Goal: Transaction & Acquisition: Purchase product/service

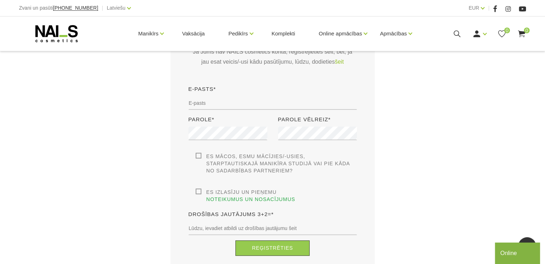
scroll to position [180, 0]
click at [221, 108] on input "email" at bounding box center [272, 103] width 168 height 14
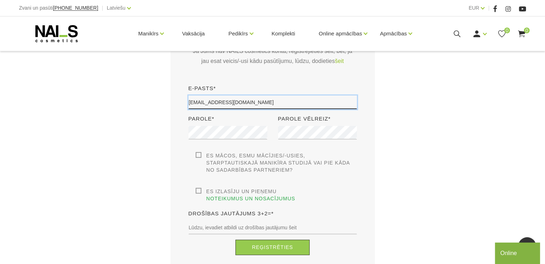
type input "[EMAIL_ADDRESS][DOMAIN_NAME]"
click at [201, 191] on label "Es izlasīju un pieņemu noteikumus un nosacījumus" at bounding box center [276, 195] width 161 height 14
click at [0, 0] on input "Es izlasīju un pieņemu noteikumus un nosacījumus" at bounding box center [0, 0] width 0 height 0
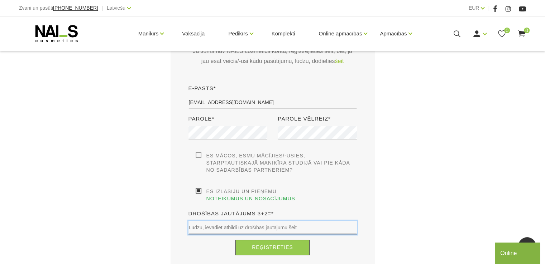
click at [273, 224] on input "text" at bounding box center [272, 228] width 168 height 14
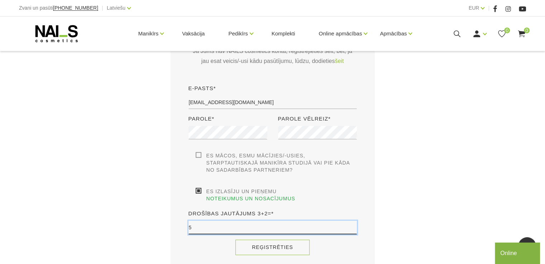
type input "5"
click at [259, 245] on button "Reģistrēties" at bounding box center [272, 247] width 74 height 15
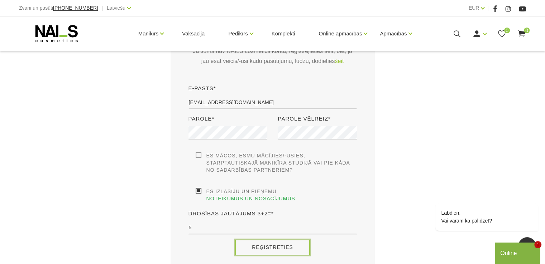
click at [251, 240] on button "Reģistrēties" at bounding box center [272, 247] width 74 height 15
click at [201, 156] on label "Es mācos, esmu mācījies/-usies, Starptautiskajā Manikīra studijā vai pie kāda n…" at bounding box center [276, 162] width 161 height 21
click at [0, 0] on input "Es mācos, esmu mācījies/-usies, Starptautiskajā Manikīra studijā vai pie kāda n…" at bounding box center [0, 0] width 0 height 0
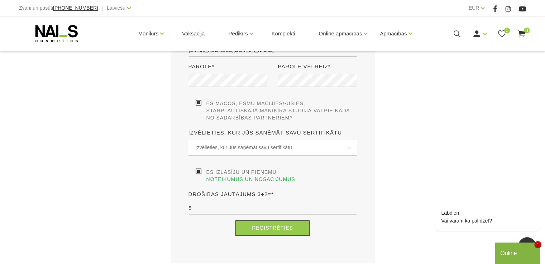
scroll to position [233, 0]
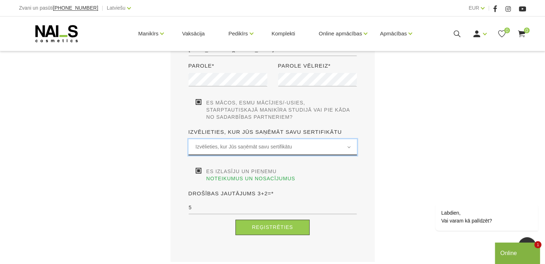
click at [212, 148] on span "Izvēlieties, kur Jūs saņēmāt savu sertifikātu" at bounding box center [273, 147] width 154 height 8
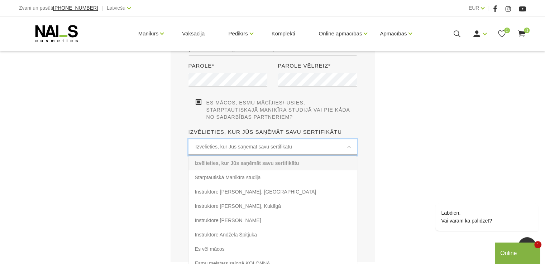
click at [212, 147] on span "Izvēlieties, kur Jūs saņēmāt savu sertifikātu" at bounding box center [273, 147] width 154 height 8
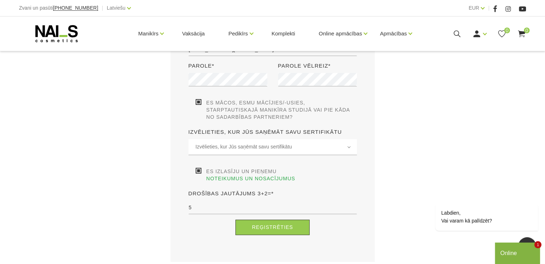
click at [197, 103] on label "Es mācos, esmu mācījies/-usies, Starptautiskajā Manikīra studijā vai pie kāda n…" at bounding box center [276, 109] width 161 height 21
click at [0, 0] on input "Es mācos, esmu mācījies/-usies, Starptautiskajā Manikīra studijā vai pie kāda n…" at bounding box center [0, 0] width 0 height 0
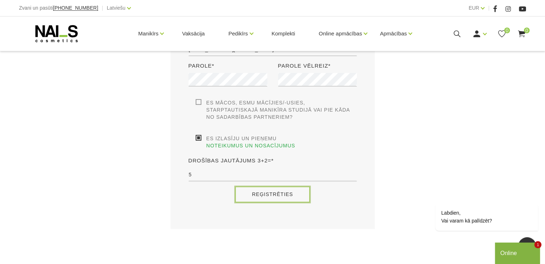
click at [267, 193] on button "Reģistrēties" at bounding box center [272, 194] width 74 height 15
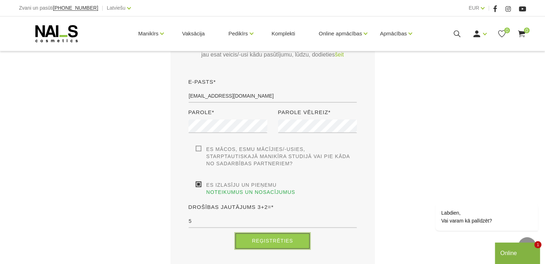
scroll to position [193, 0]
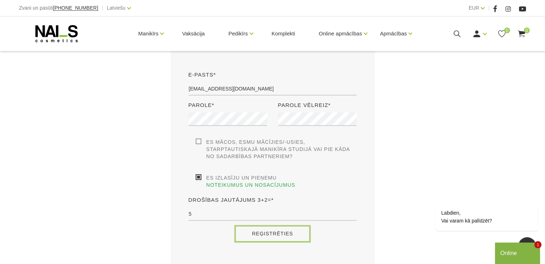
click at [278, 226] on button "Reģistrēties" at bounding box center [272, 233] width 74 height 15
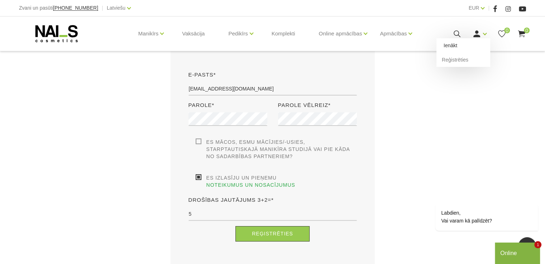
click at [464, 49] on link "Ienākt" at bounding box center [463, 45] width 54 height 14
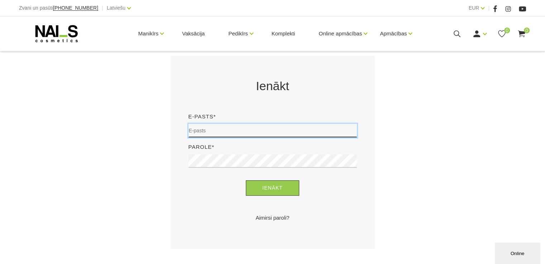
click at [275, 136] on input "email" at bounding box center [272, 131] width 168 height 14
type input "signija.lakse@inbox.lv"
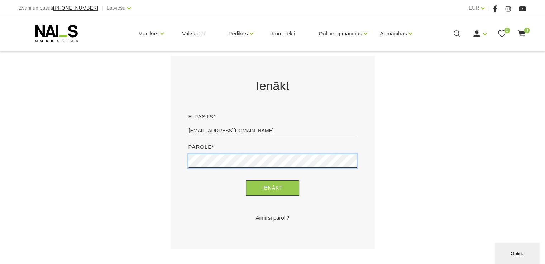
click at [246, 180] on button "Ienākt" at bounding box center [272, 187] width 53 height 15
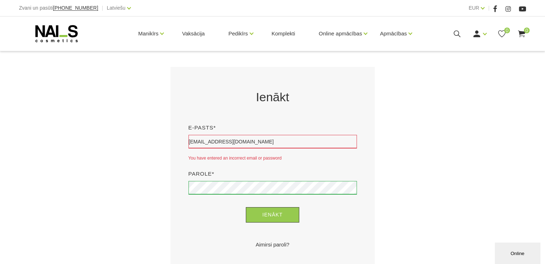
scroll to position [113, 0]
click at [257, 212] on button "Ienākt" at bounding box center [272, 214] width 53 height 15
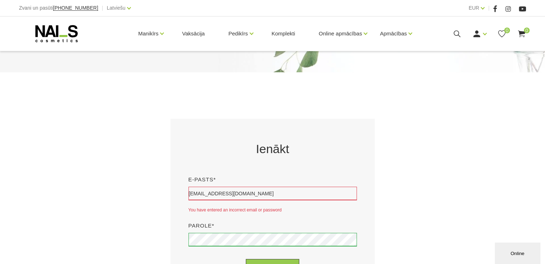
scroll to position [62, 0]
click at [252, 208] on div "You have entered an incorrect email or password" at bounding box center [272, 210] width 168 height 9
click at [216, 193] on input "[EMAIL_ADDRESS][DOMAIN_NAME]" at bounding box center [272, 194] width 168 height 14
click at [273, 196] on input "[EMAIL_ADDRESS][DOMAIN_NAME]" at bounding box center [272, 194] width 168 height 14
click at [457, 62] on link "Reģistrēties" at bounding box center [463, 60] width 54 height 14
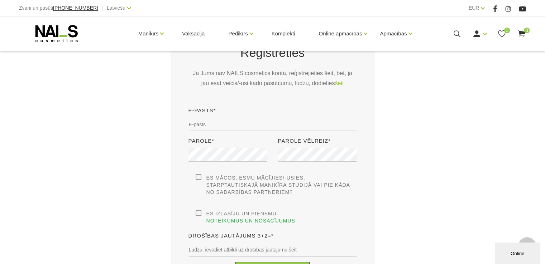
scroll to position [158, 0]
click at [233, 114] on div "E-pasts*" at bounding box center [272, 121] width 179 height 30
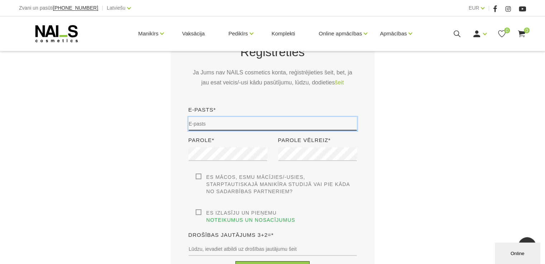
click at [227, 124] on input "email" at bounding box center [272, 124] width 168 height 14
type input "signija.lakse@inbox.lv"
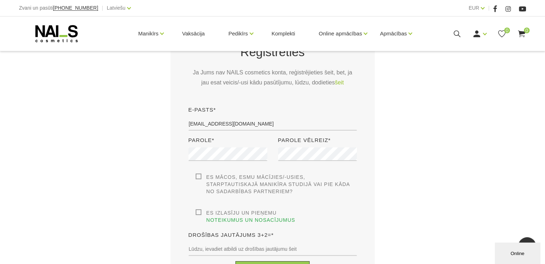
click at [194, 212] on div "Es izlasīju un pieņemu noteikumus un nosacījumus Lai veiktu restrciju, jums ir …" at bounding box center [272, 216] width 168 height 14
click at [198, 213] on label "Es izlasīju un pieņemu noteikumus un nosacījumus" at bounding box center [276, 216] width 161 height 14
click at [0, 0] on input "Es izlasīju un pieņemu noteikumus un nosacījumus" at bounding box center [0, 0] width 0 height 0
click at [215, 242] on input "text" at bounding box center [272, 249] width 168 height 14
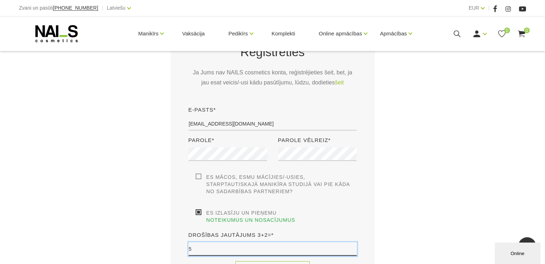
type input "5"
click at [259, 261] on button "Reģistrēties" at bounding box center [272, 268] width 74 height 15
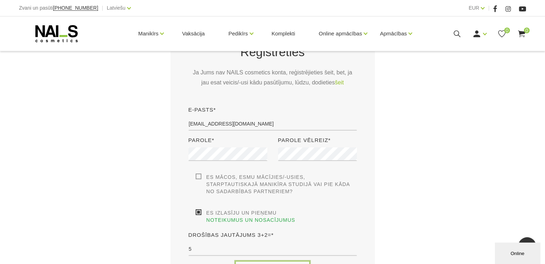
click at [259, 261] on button "Reģistrēties" at bounding box center [272, 268] width 74 height 15
click at [525, 33] on icon at bounding box center [521, 33] width 9 height 9
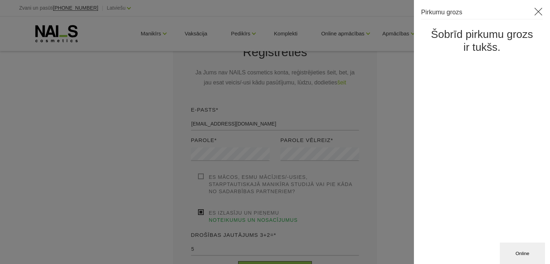
click at [542, 10] on icon at bounding box center [538, 11] width 9 height 9
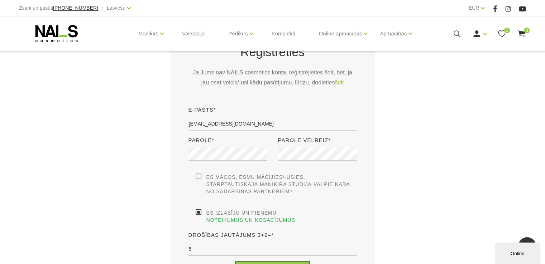
click at [70, 36] on use at bounding box center [56, 33] width 42 height 17
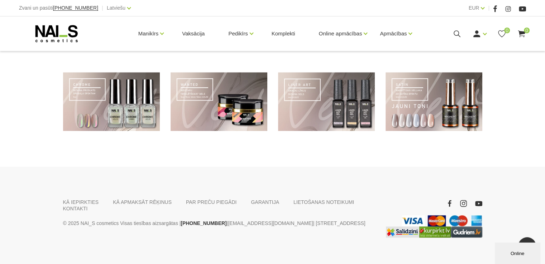
scroll to position [554, 0]
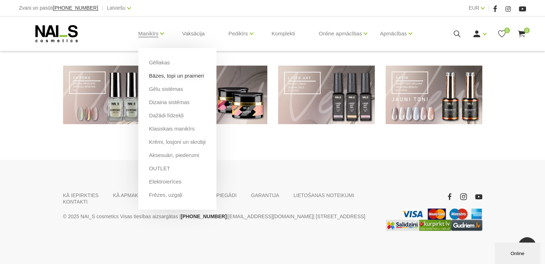
click at [164, 77] on link "Bāzes, topi un praimeri" at bounding box center [176, 76] width 55 height 8
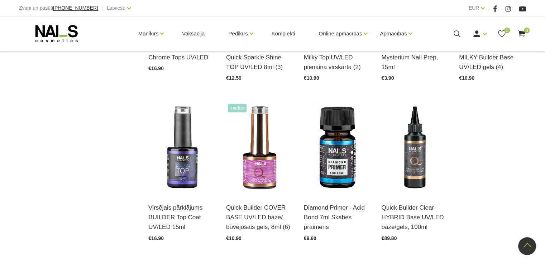
scroll to position [751, 0]
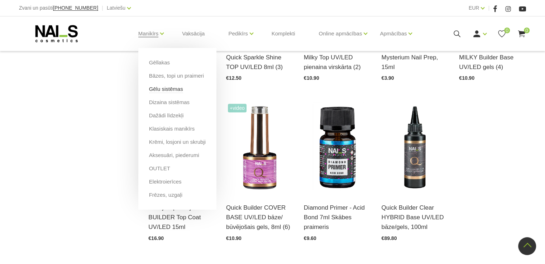
click at [172, 90] on link "Gēlu sistēmas" at bounding box center [166, 89] width 34 height 8
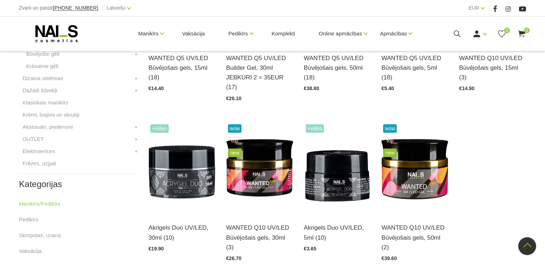
scroll to position [269, 0]
click at [252, 69] on h3 "WANTED Q5 UV/LED Builder Gel, 30ml JEBKURI 2 = 35EUR (17)" at bounding box center [259, 72] width 67 height 39
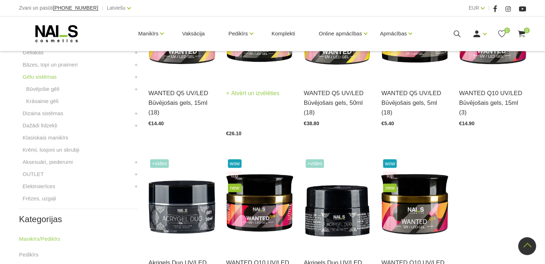
scroll to position [233, 0]
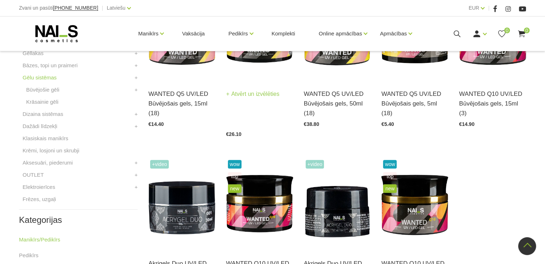
click at [246, 59] on img at bounding box center [259, 34] width 67 height 92
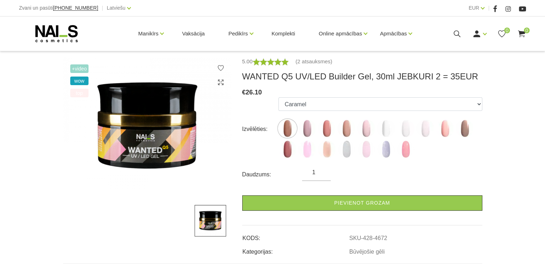
scroll to position [122, 0]
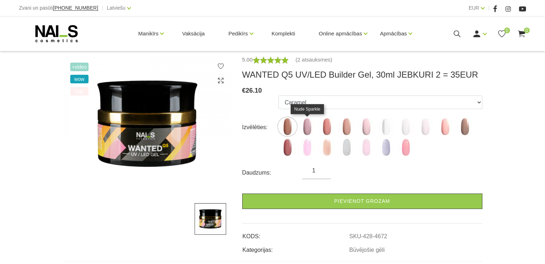
click at [313, 127] on img at bounding box center [307, 127] width 18 height 18
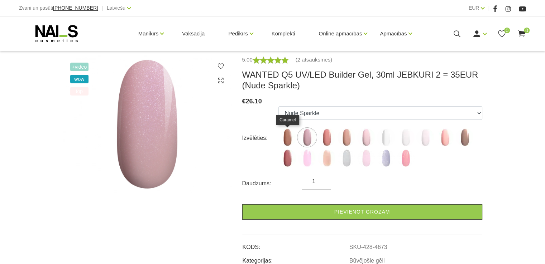
click at [285, 140] on img at bounding box center [287, 138] width 18 height 18
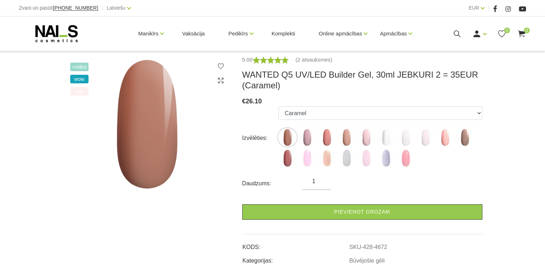
drag, startPoint x: 316, startPoint y: 158, endPoint x: 308, endPoint y: 160, distance: 8.5
click at [308, 160] on ul "Caramel Nude Sparkle Mood Macchiato Dream Rose Premium Clear Pastel Porcelain B…" at bounding box center [379, 138] width 203 height 64
click at [308, 160] on img at bounding box center [307, 158] width 18 height 18
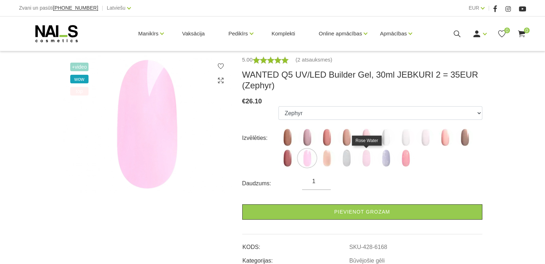
click at [361, 158] on img at bounding box center [366, 158] width 18 height 18
select select "6424"
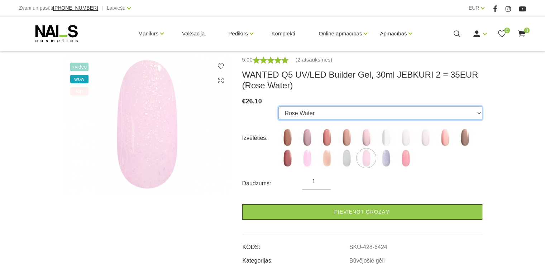
click at [381, 113] on select "Caramel Nude Sparkle Mood Macchiato Dream Rose Premium Clear Pastel Porcelain B…" at bounding box center [379, 113] width 203 height 14
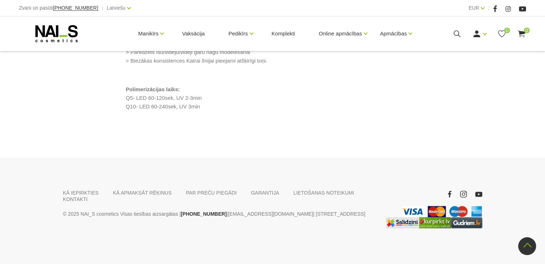
scroll to position [710, 0]
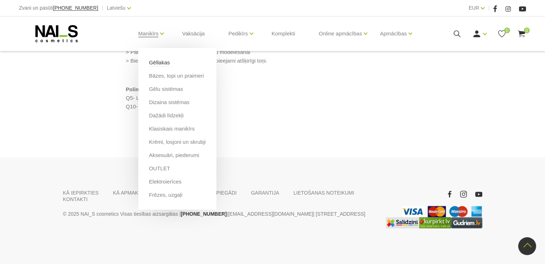
click at [162, 65] on link "Gēllakas" at bounding box center [159, 63] width 21 height 8
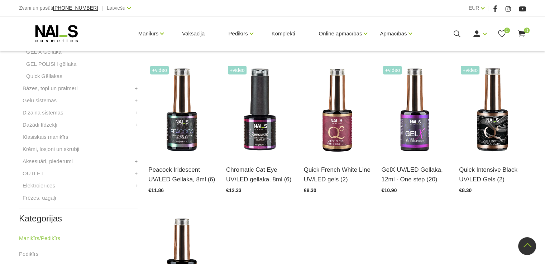
scroll to position [308, 0]
click at [421, 123] on img at bounding box center [414, 110] width 67 height 92
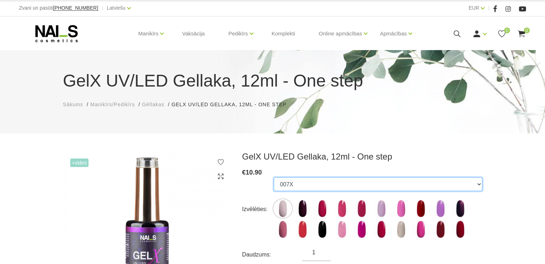
click at [319, 185] on select "007X 023X 027X 099X 1019X 1025X 1035X 1038X 1055X 116X 127X 1695X 231X 247X 255…" at bounding box center [378, 185] width 208 height 14
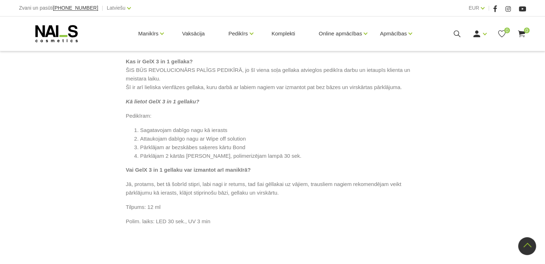
scroll to position [389, 0]
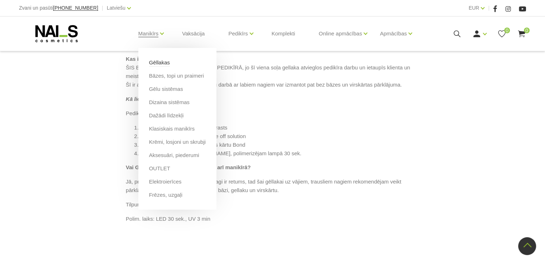
click at [161, 61] on link "Gēllakas" at bounding box center [159, 63] width 21 height 8
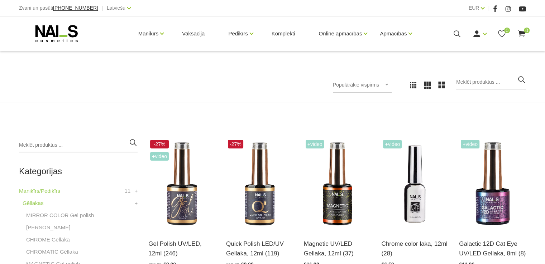
scroll to position [113, 0]
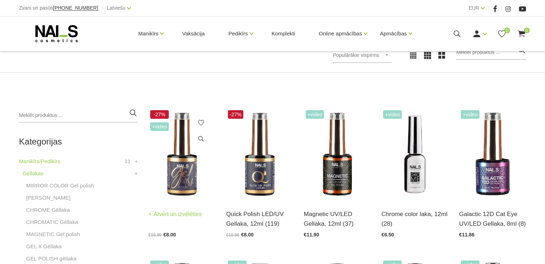
click at [176, 201] on div "Gel Polish UV/LED, 12ml (246) Atvērt un izvēlēties €10.90 €8.00" at bounding box center [181, 219] width 67 height 37
click at [182, 171] on img at bounding box center [181, 155] width 67 height 92
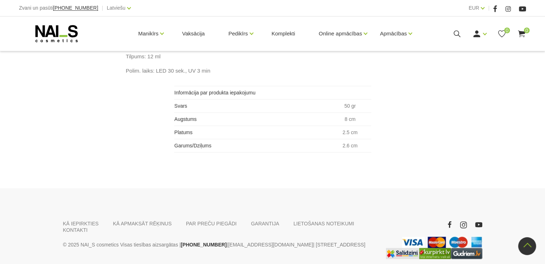
scroll to position [494, 0]
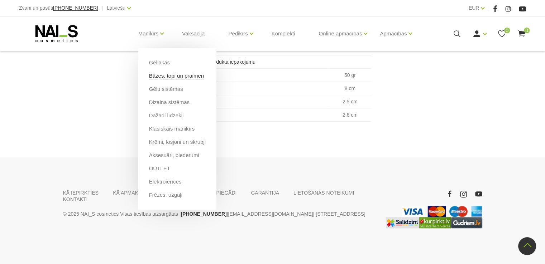
click at [163, 79] on link "Bāzes, topi un praimeri" at bounding box center [176, 76] width 55 height 8
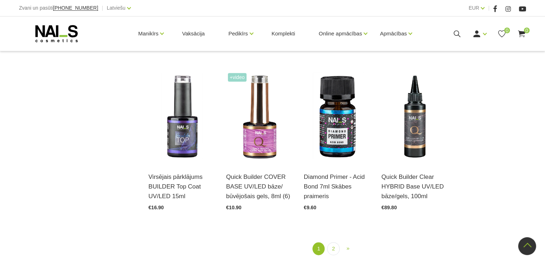
scroll to position [782, 0]
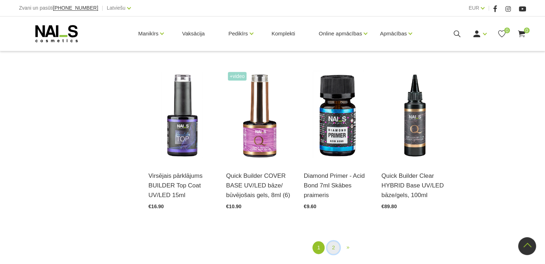
click at [335, 241] on link "2" at bounding box center [333, 247] width 12 height 13
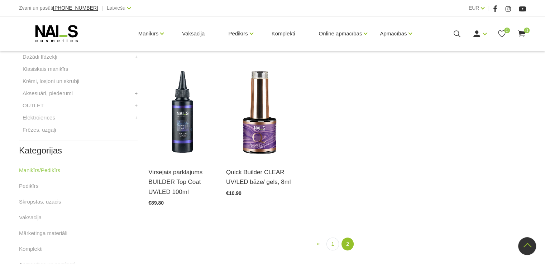
scroll to position [316, 0]
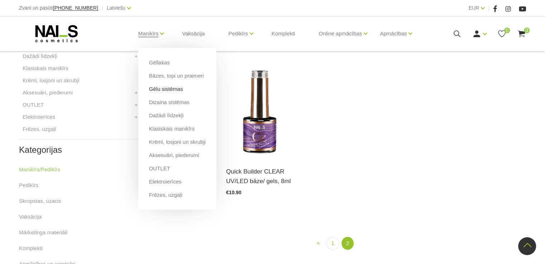
click at [164, 92] on link "Gēlu sistēmas" at bounding box center [166, 89] width 34 height 8
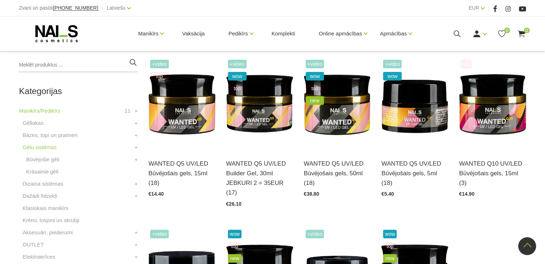
scroll to position [163, 0]
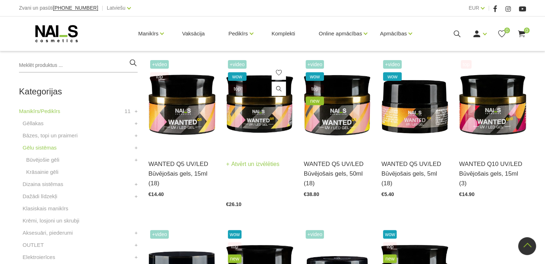
click at [260, 122] on img at bounding box center [259, 104] width 67 height 92
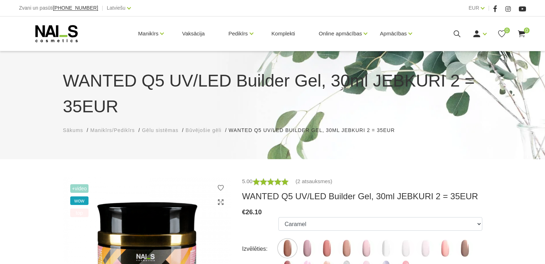
scroll to position [81, 0]
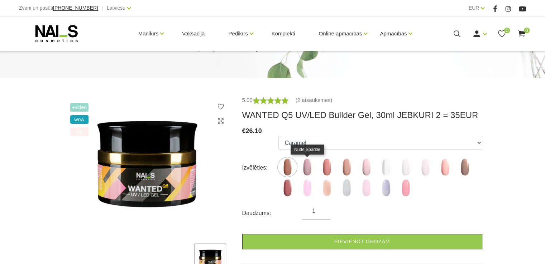
click at [304, 169] on img at bounding box center [307, 167] width 18 height 18
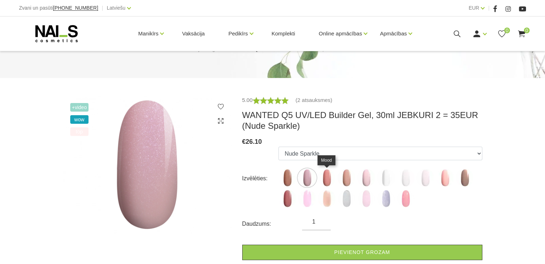
click at [325, 179] on img at bounding box center [327, 178] width 18 height 18
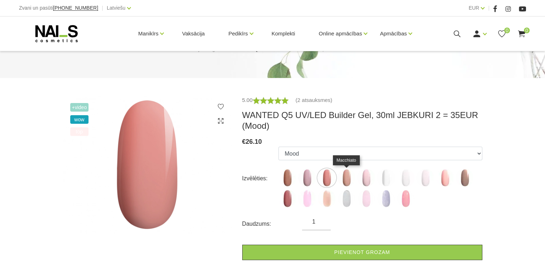
click at [345, 184] on img at bounding box center [346, 178] width 18 height 18
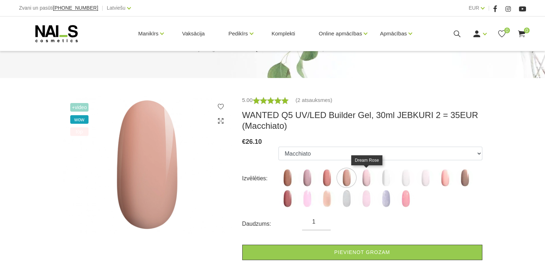
click at [363, 183] on img at bounding box center [366, 178] width 18 height 18
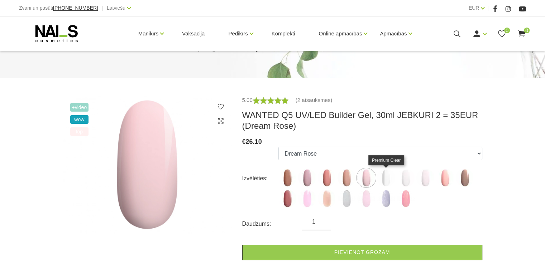
click at [380, 182] on img at bounding box center [386, 178] width 18 height 18
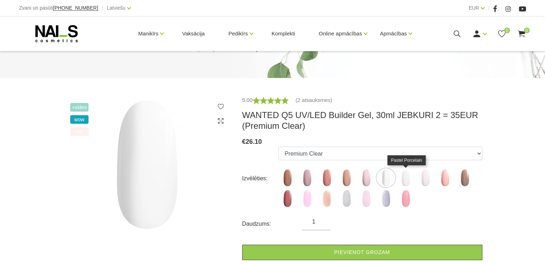
click at [404, 178] on img at bounding box center [405, 178] width 18 height 18
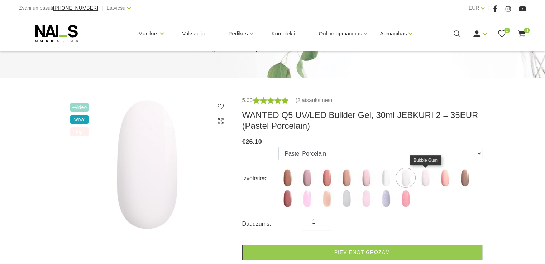
click at [424, 180] on img at bounding box center [425, 178] width 18 height 18
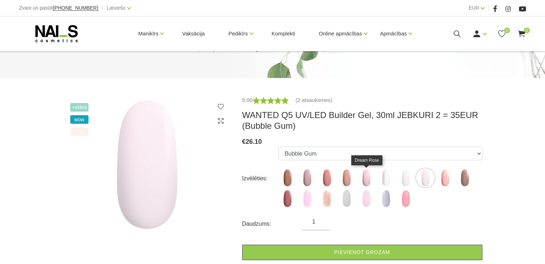
click at [369, 183] on img at bounding box center [366, 178] width 18 height 18
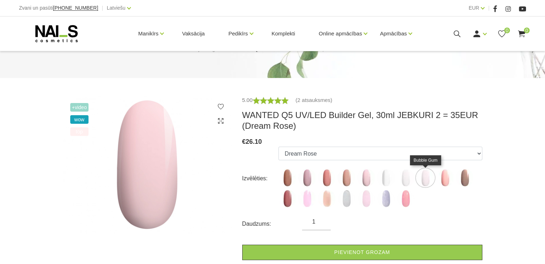
click at [423, 179] on img at bounding box center [425, 178] width 18 height 18
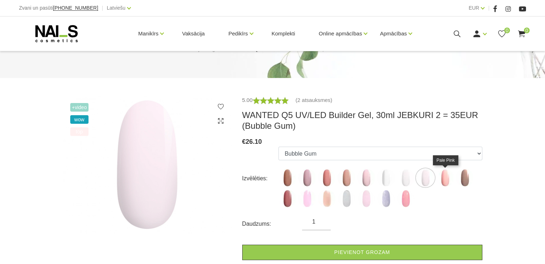
click at [440, 179] on img at bounding box center [445, 178] width 18 height 18
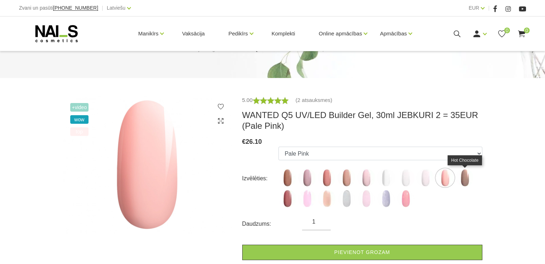
click at [461, 179] on img at bounding box center [464, 178] width 18 height 18
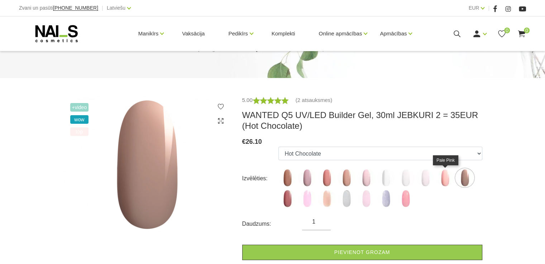
click at [444, 183] on img at bounding box center [445, 178] width 18 height 18
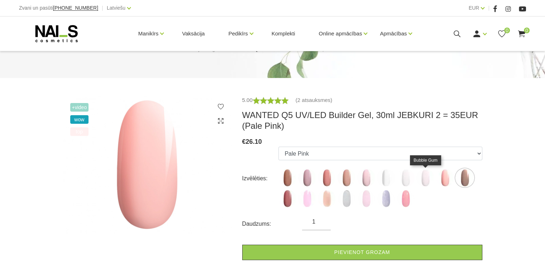
click at [428, 184] on img at bounding box center [425, 178] width 18 height 18
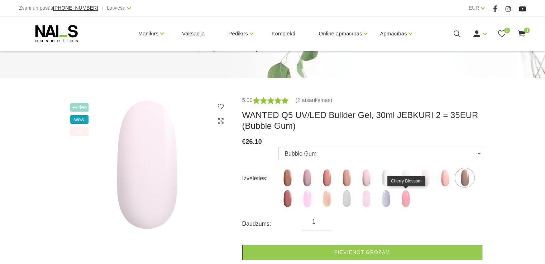
click at [403, 201] on img at bounding box center [405, 199] width 18 height 18
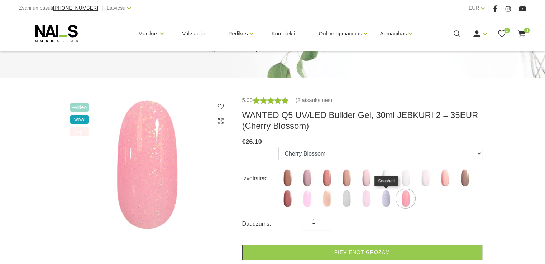
click at [384, 202] on img at bounding box center [386, 199] width 18 height 18
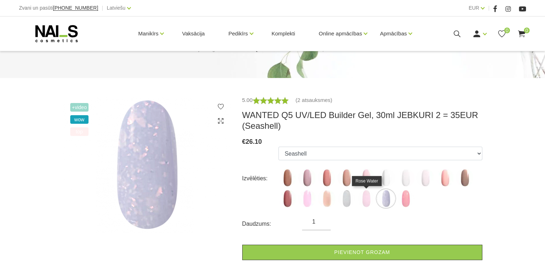
click at [368, 202] on img at bounding box center [366, 199] width 18 height 18
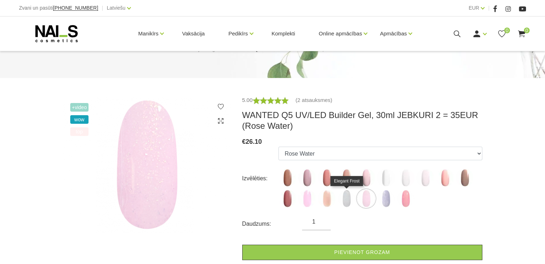
click at [345, 203] on img at bounding box center [346, 199] width 18 height 18
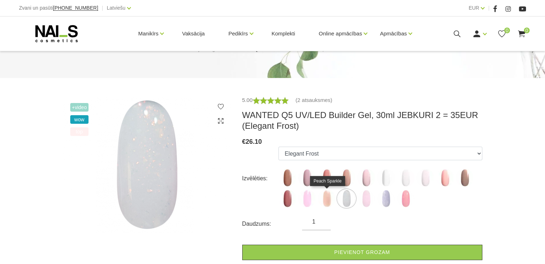
click at [331, 205] on img at bounding box center [327, 199] width 18 height 18
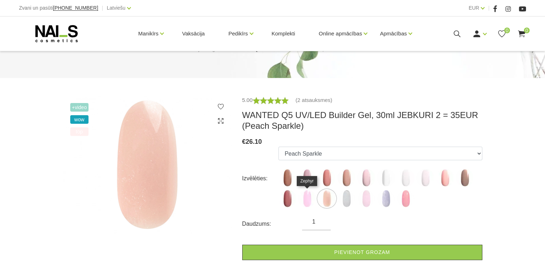
click at [311, 206] on img at bounding box center [307, 199] width 18 height 18
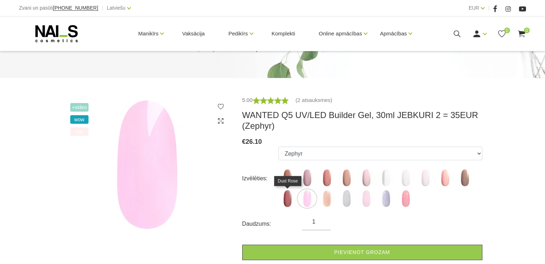
click at [288, 203] on img at bounding box center [287, 199] width 18 height 18
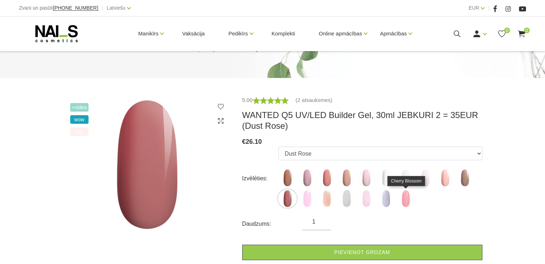
click at [405, 204] on img at bounding box center [405, 199] width 18 height 18
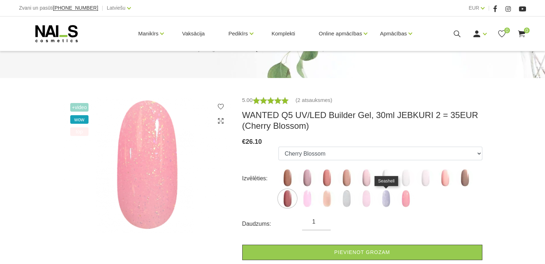
click at [390, 204] on img at bounding box center [386, 199] width 18 height 18
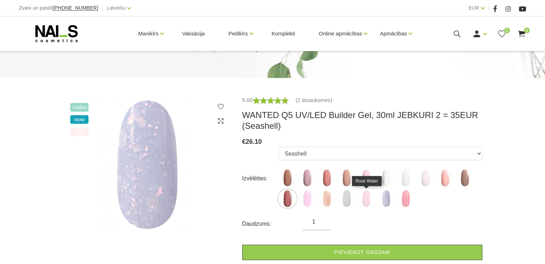
click at [368, 203] on img at bounding box center [366, 199] width 18 height 18
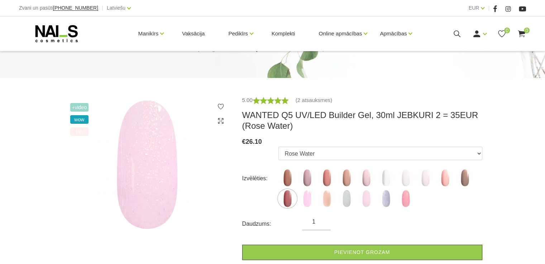
click at [339, 206] on label at bounding box center [346, 199] width 18 height 18
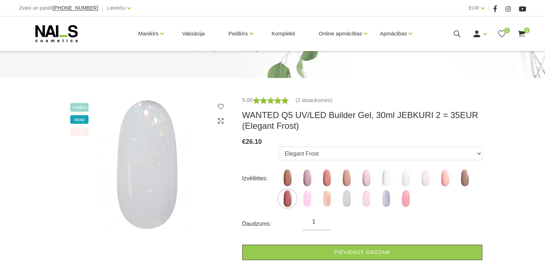
click at [339, 206] on label at bounding box center [346, 199] width 18 height 18
click at [326, 205] on img at bounding box center [327, 199] width 18 height 18
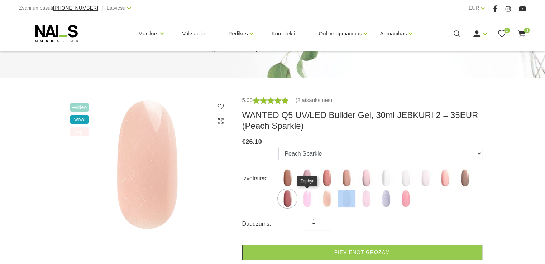
click at [303, 202] on img at bounding box center [307, 199] width 18 height 18
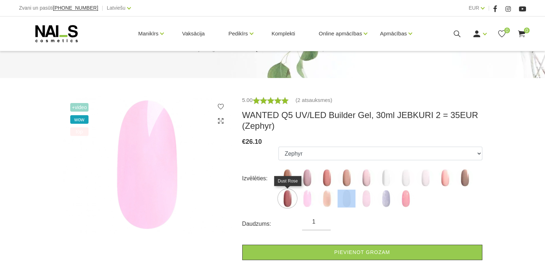
click at [290, 201] on img at bounding box center [287, 199] width 18 height 18
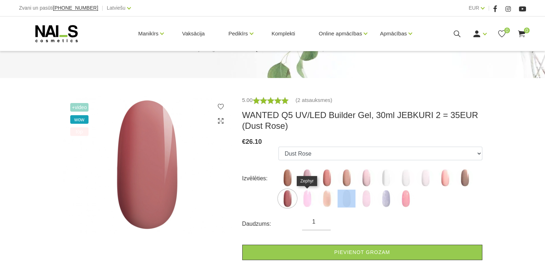
click at [308, 201] on img at bounding box center [307, 199] width 18 height 18
select select "6168"
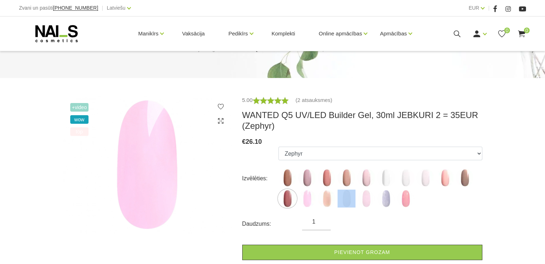
click at [138, 167] on img at bounding box center [147, 165] width 168 height 138
click at [82, 108] on span "+Video" at bounding box center [79, 107] width 19 height 9
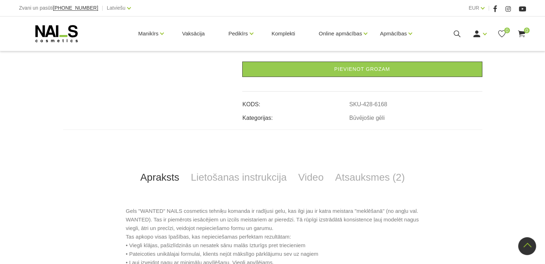
scroll to position [262, 0]
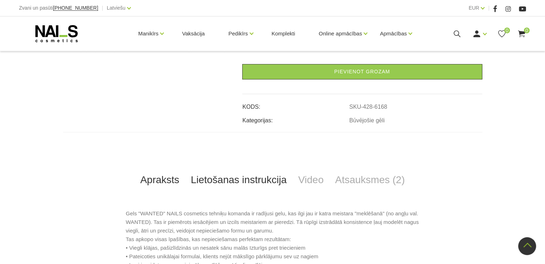
click at [247, 172] on link "Lietošanas instrukcija" at bounding box center [238, 180] width 107 height 24
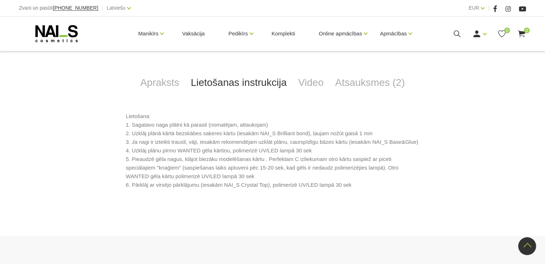
scroll to position [353, 0]
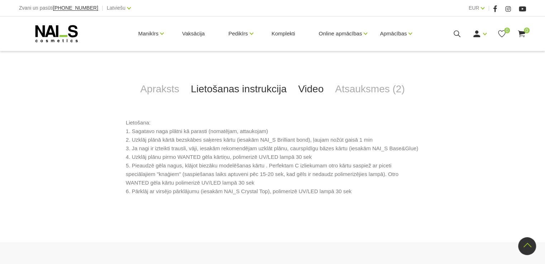
click at [306, 88] on link "Video" at bounding box center [310, 89] width 37 height 24
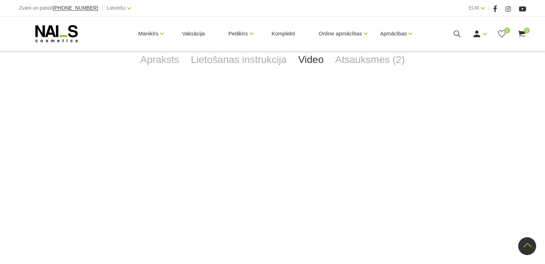
scroll to position [382, 0]
click at [348, 67] on link "Atsauksmes (2)" at bounding box center [369, 60] width 81 height 24
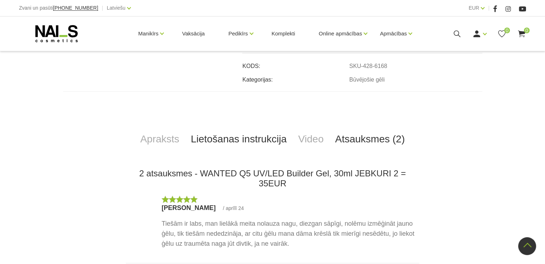
scroll to position [303, 0]
click at [318, 141] on link "Video" at bounding box center [310, 140] width 37 height 24
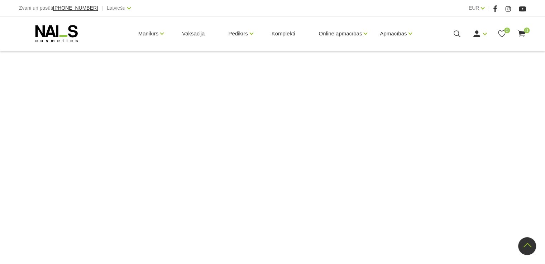
scroll to position [414, 0]
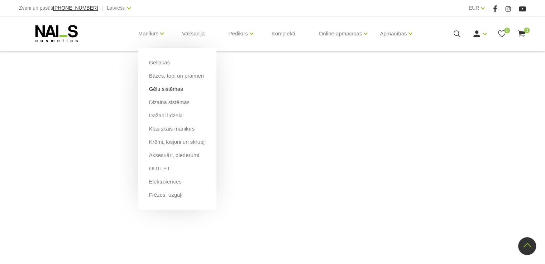
click at [160, 89] on link "Gēlu sistēmas" at bounding box center [166, 89] width 34 height 8
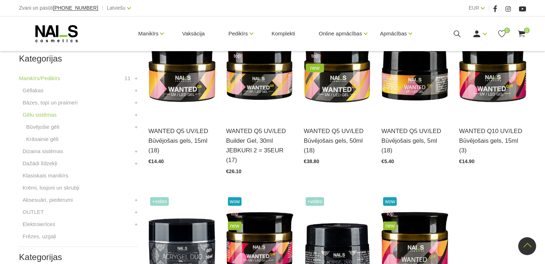
scroll to position [209, 0]
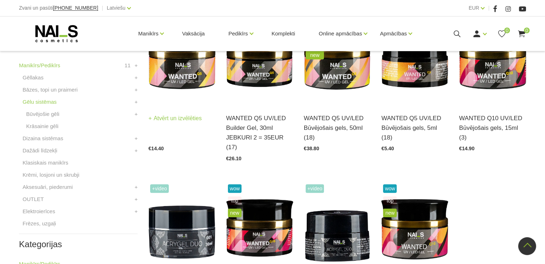
click at [182, 79] on img at bounding box center [181, 59] width 67 height 92
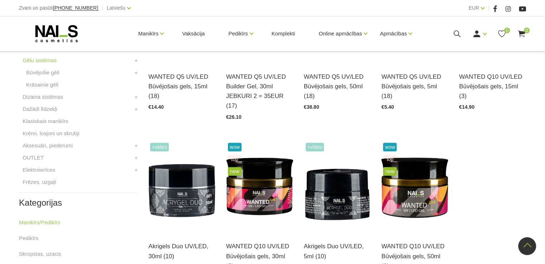
scroll to position [252, 0]
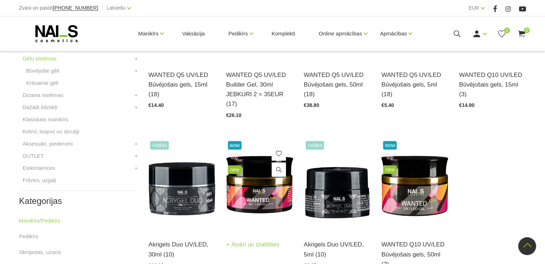
click at [275, 185] on img at bounding box center [259, 185] width 67 height 92
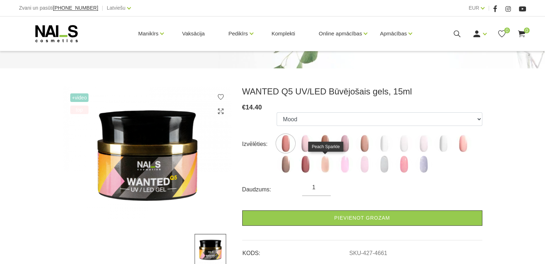
scroll to position [81, 0]
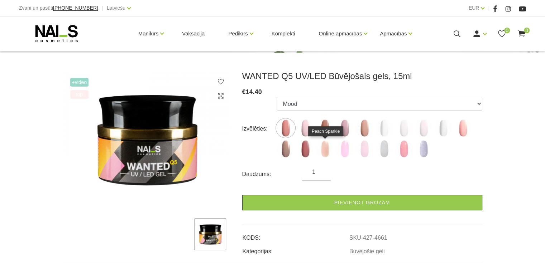
click at [327, 150] on img at bounding box center [325, 149] width 18 height 18
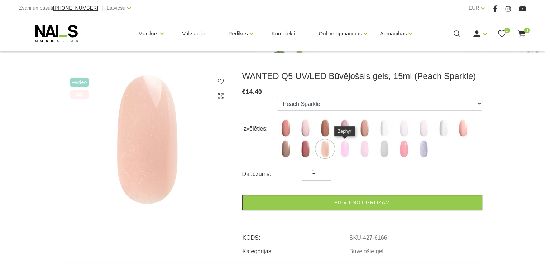
click at [345, 146] on img at bounding box center [345, 149] width 18 height 18
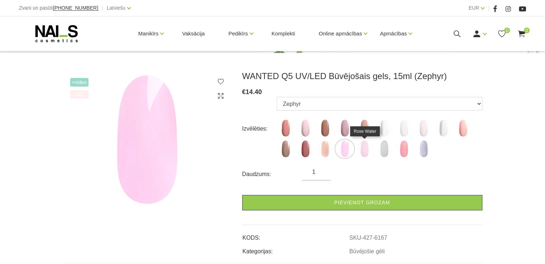
click at [361, 152] on img at bounding box center [364, 149] width 18 height 18
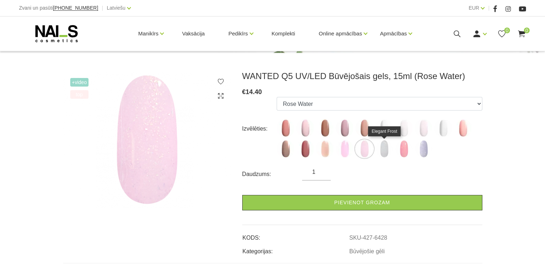
click at [391, 151] on img at bounding box center [384, 149] width 18 height 18
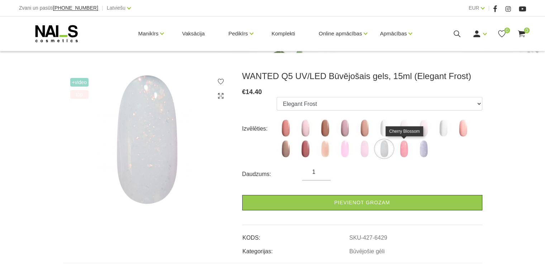
click at [411, 153] on img at bounding box center [404, 149] width 18 height 18
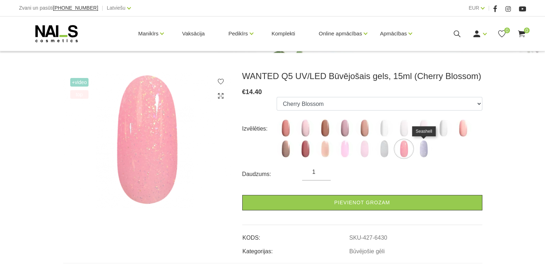
click at [422, 153] on img at bounding box center [423, 149] width 18 height 18
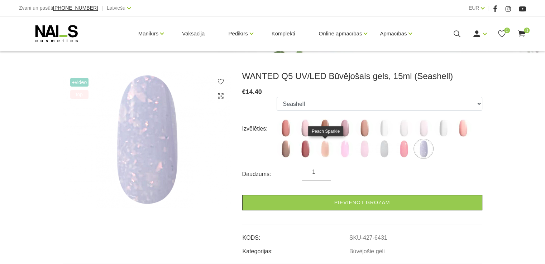
click at [328, 148] on img at bounding box center [325, 149] width 18 height 18
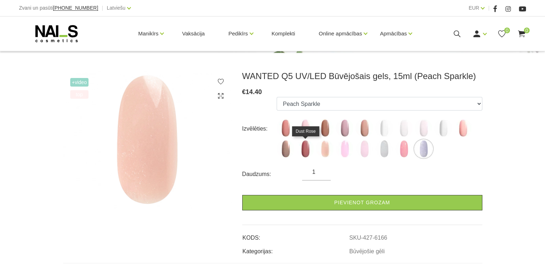
click at [308, 149] on img at bounding box center [305, 149] width 18 height 18
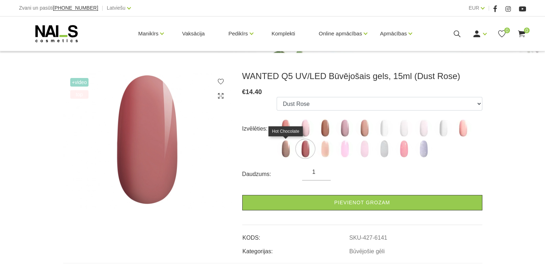
click at [288, 147] on img at bounding box center [285, 149] width 18 height 18
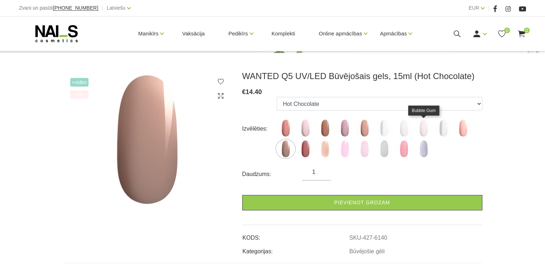
click at [425, 128] on img at bounding box center [423, 128] width 18 height 18
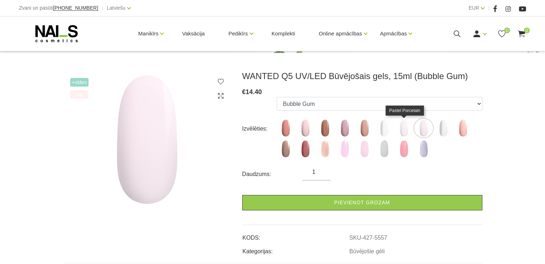
click at [410, 129] on img at bounding box center [404, 128] width 18 height 18
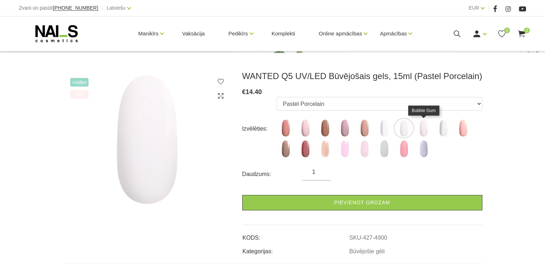
click at [421, 131] on img at bounding box center [423, 128] width 18 height 18
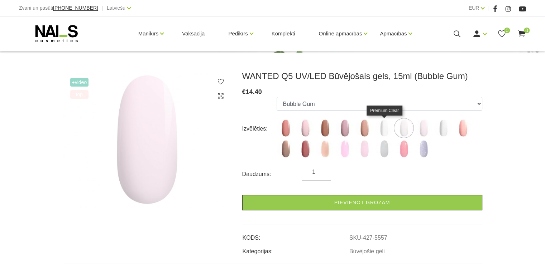
click at [384, 129] on img at bounding box center [384, 128] width 18 height 18
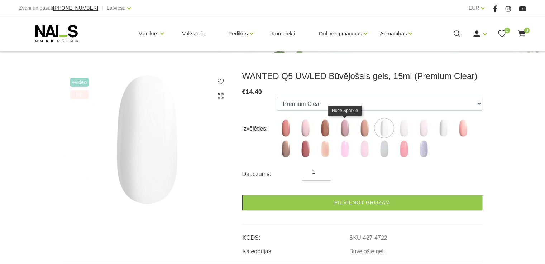
click at [349, 129] on img at bounding box center [345, 128] width 18 height 18
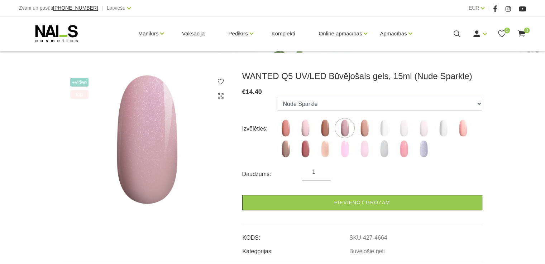
click at [314, 131] on ul "Mood Dream Rose Caramel Nude Sparkle Macchiato Premium Clear Pastel Porcelain B…" at bounding box center [378, 129] width 205 height 64
click at [313, 131] on img at bounding box center [305, 128] width 18 height 18
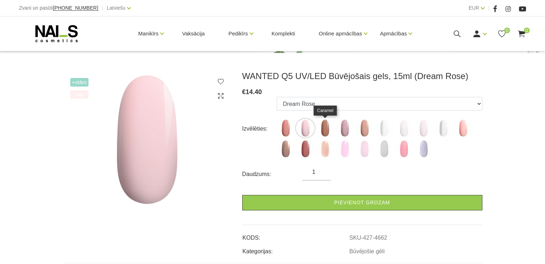
click at [323, 132] on img at bounding box center [325, 128] width 18 height 18
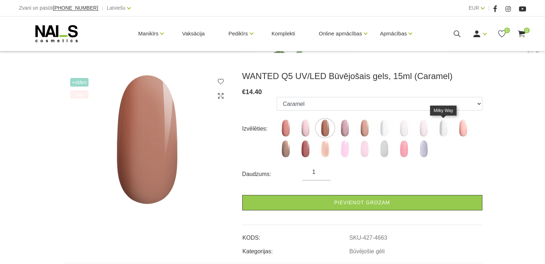
click at [445, 134] on img at bounding box center [443, 128] width 18 height 18
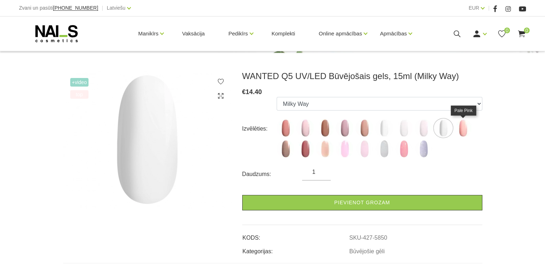
click at [464, 134] on img at bounding box center [463, 128] width 18 height 18
select select "6139"
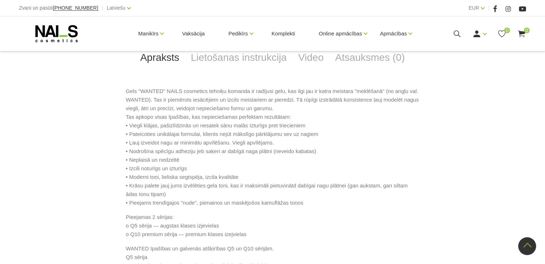
scroll to position [320, 0]
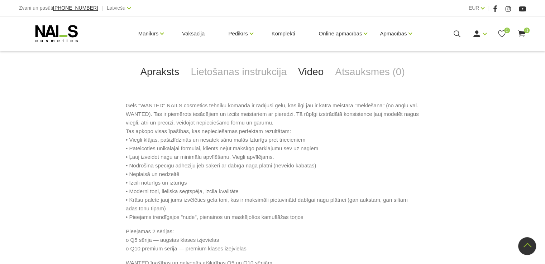
click at [312, 73] on link "Video" at bounding box center [310, 72] width 37 height 24
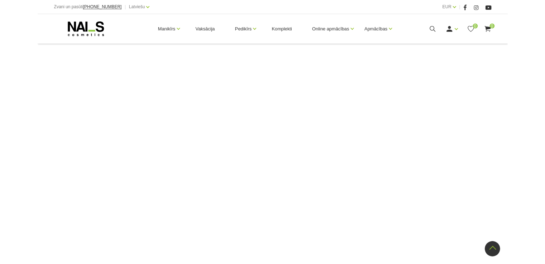
scroll to position [481, 0]
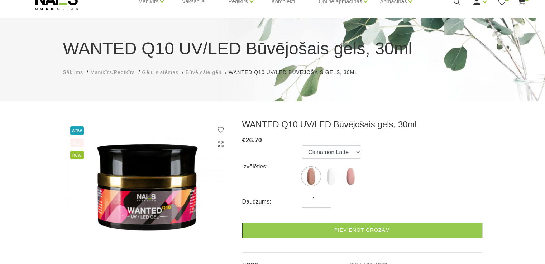
scroll to position [44, 0]
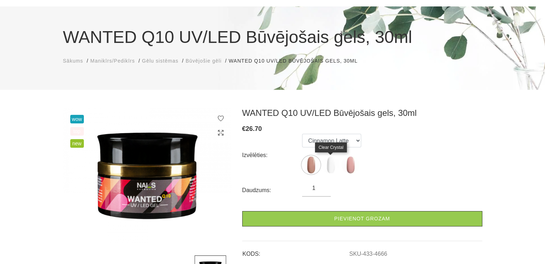
click at [332, 169] on img at bounding box center [331, 165] width 18 height 18
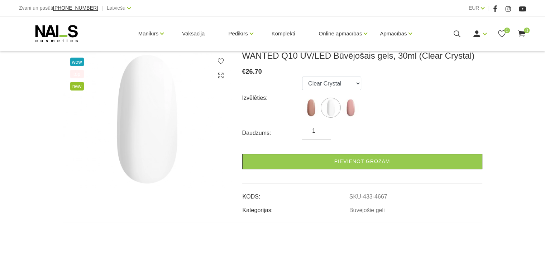
scroll to position [105, 0]
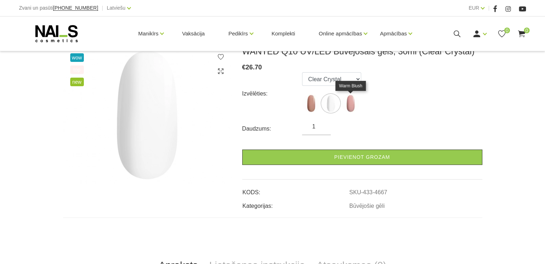
click at [347, 102] on img at bounding box center [350, 104] width 18 height 18
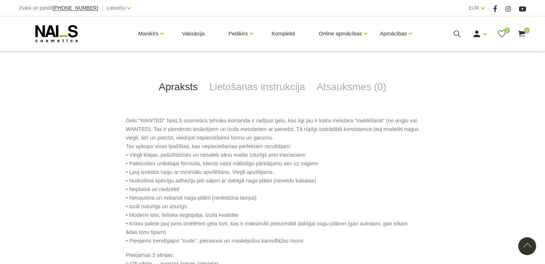
scroll to position [249, 0]
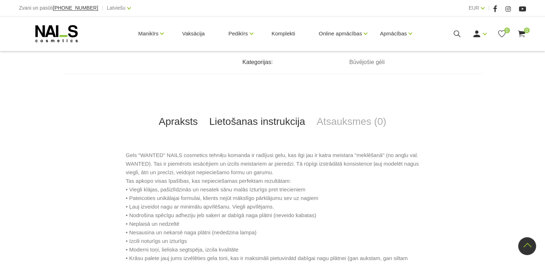
click at [278, 121] on link "Lietošanas instrukcija" at bounding box center [256, 122] width 107 height 24
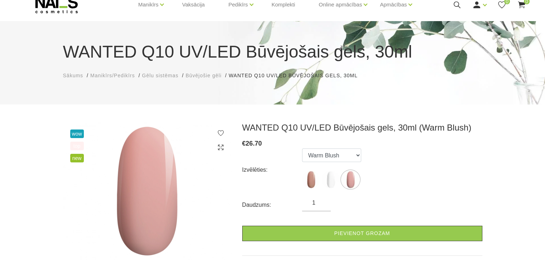
scroll to position [33, 0]
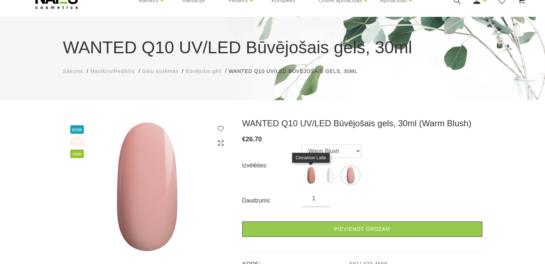
click at [313, 179] on img at bounding box center [311, 176] width 18 height 18
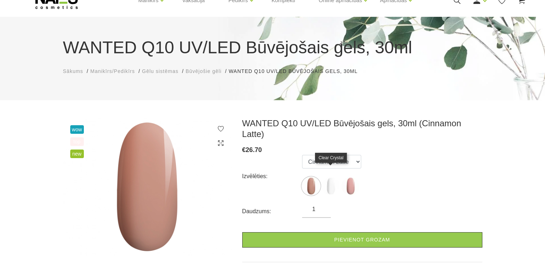
click at [334, 178] on img at bounding box center [331, 186] width 18 height 18
select select "4667"
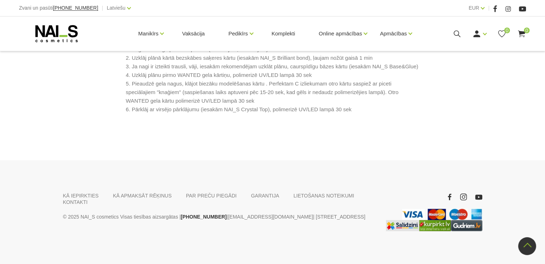
scroll to position [366, 0]
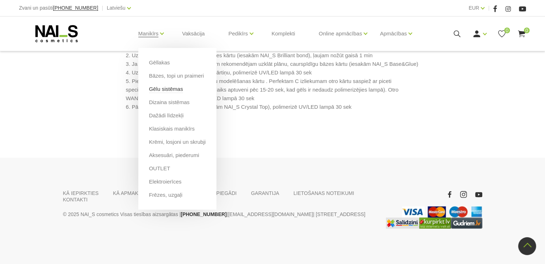
click at [163, 91] on link "Gēlu sistēmas" at bounding box center [166, 89] width 34 height 8
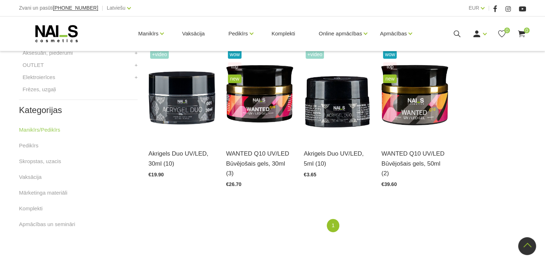
scroll to position [359, 0]
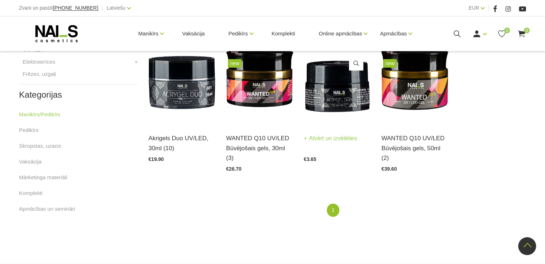
click at [336, 98] on img at bounding box center [337, 79] width 67 height 92
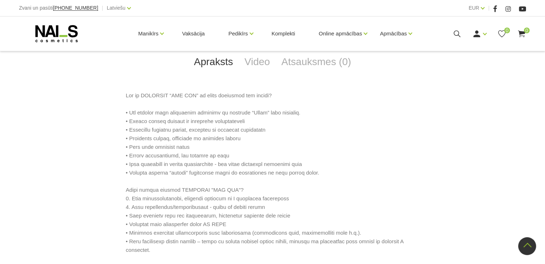
scroll to position [327, 0]
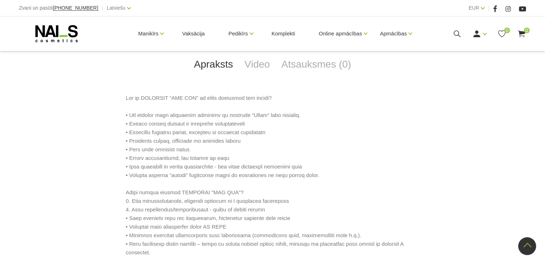
click at [288, 150] on p at bounding box center [272, 193] width 293 height 198
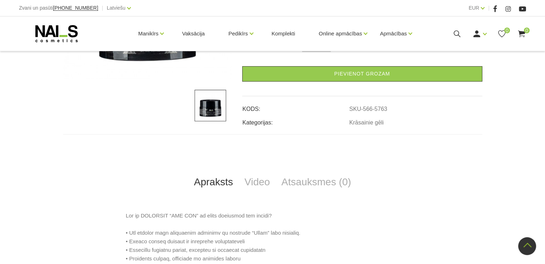
scroll to position [210, 0]
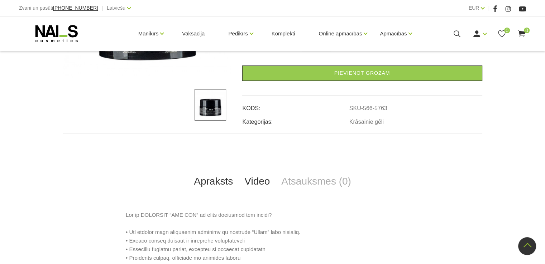
click at [260, 178] on link "Video" at bounding box center [256, 182] width 37 height 24
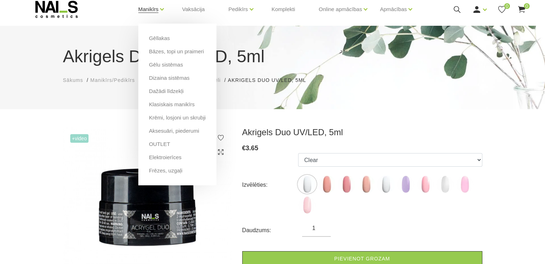
scroll to position [23, 0]
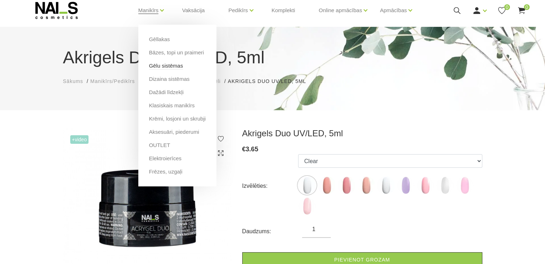
click at [163, 66] on link "Gēlu sistēmas" at bounding box center [166, 66] width 34 height 8
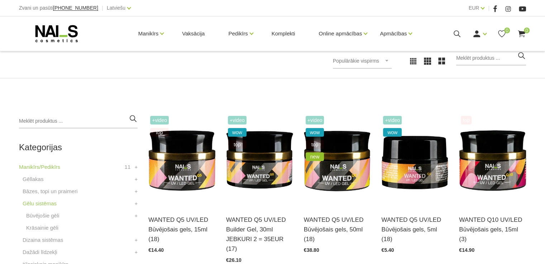
scroll to position [127, 0]
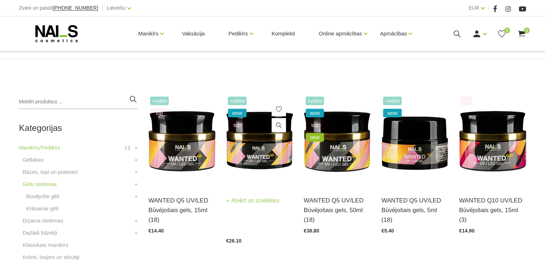
click at [265, 162] on img at bounding box center [259, 141] width 67 height 92
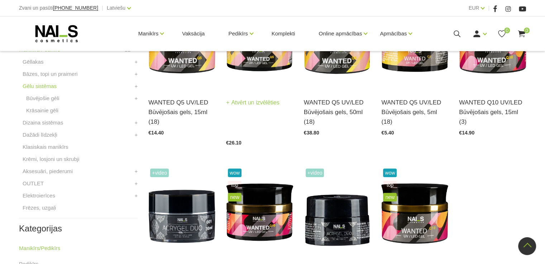
scroll to position [226, 0]
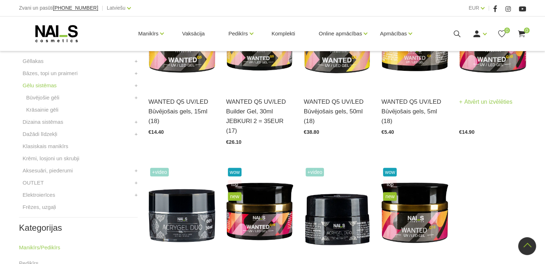
click at [491, 86] on img at bounding box center [492, 42] width 67 height 92
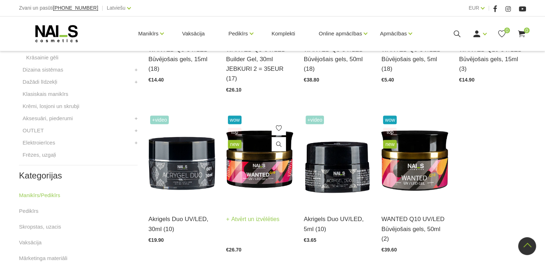
scroll to position [278, 0]
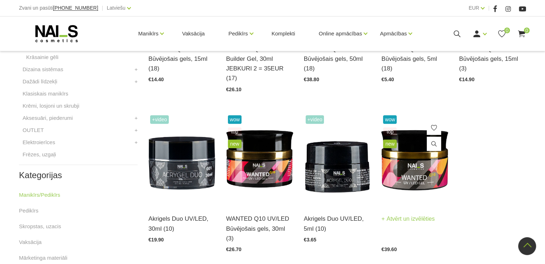
click at [413, 182] on img at bounding box center [414, 160] width 67 height 92
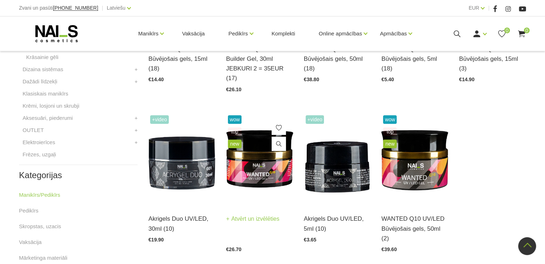
click at [234, 158] on img at bounding box center [259, 160] width 67 height 92
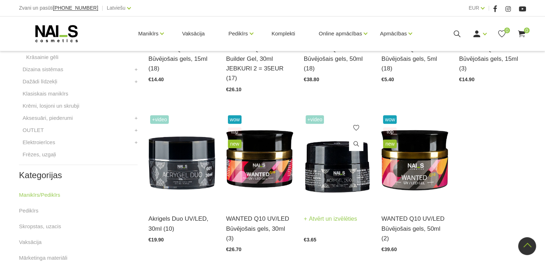
click at [339, 189] on img at bounding box center [337, 160] width 67 height 92
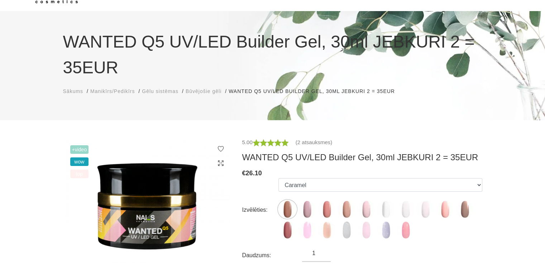
scroll to position [41, 0]
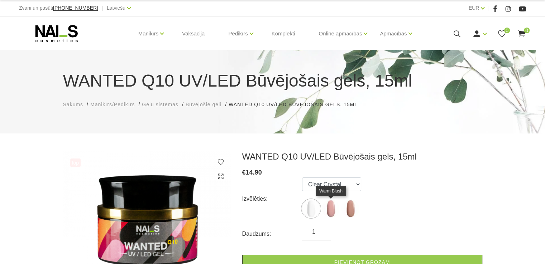
click at [337, 210] on img at bounding box center [331, 209] width 18 height 18
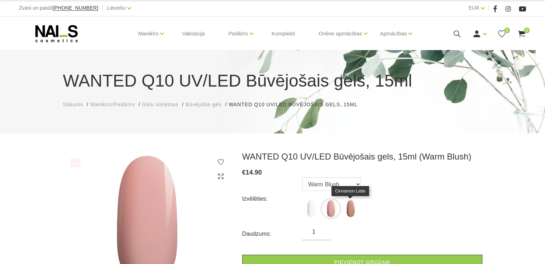
click at [348, 213] on img at bounding box center [350, 209] width 18 height 18
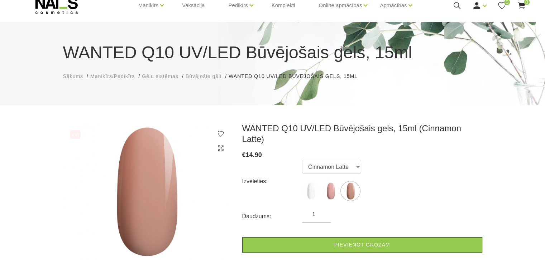
scroll to position [31, 0]
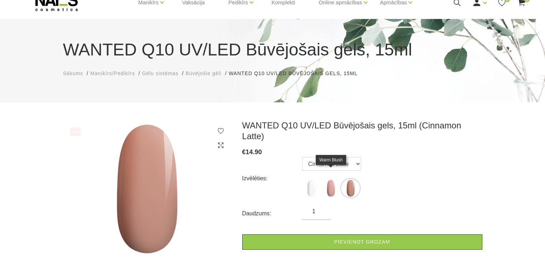
click at [333, 179] on img at bounding box center [331, 188] width 18 height 18
select select "4670"
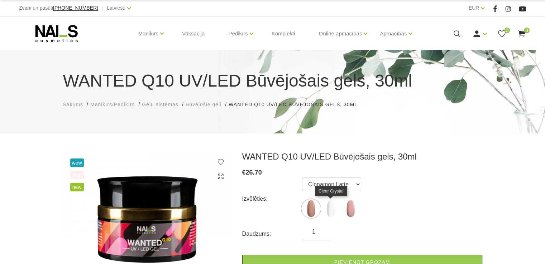
click at [329, 206] on img at bounding box center [331, 209] width 18 height 18
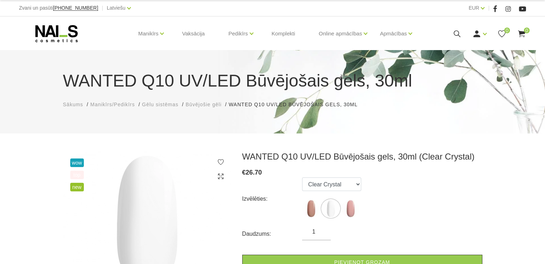
click at [359, 215] on label at bounding box center [350, 209] width 18 height 18
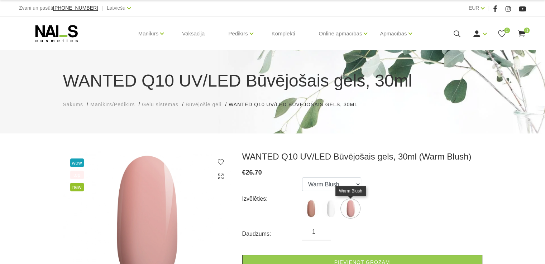
click at [352, 211] on img at bounding box center [350, 209] width 18 height 18
click at [317, 211] on img at bounding box center [311, 209] width 18 height 18
select select "4666"
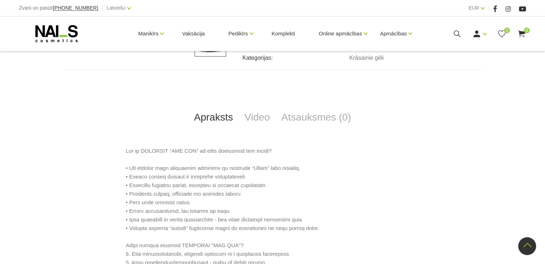
scroll to position [276, 0]
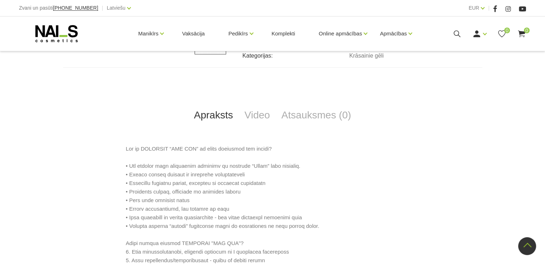
click at [254, 128] on div "Apraksts Video Atsauksmes (0) Uzdod jautājumu 0 atsauksmes - Akrigels Duo UV/LE…" at bounding box center [272, 210] width 419 height 286
click at [255, 121] on link "Video" at bounding box center [256, 115] width 37 height 24
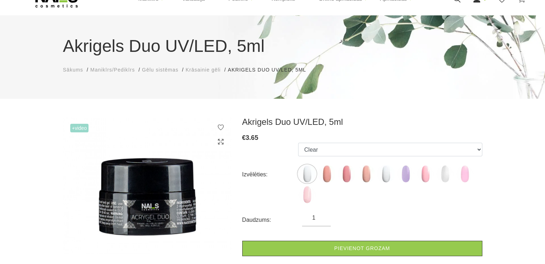
scroll to position [34, 0]
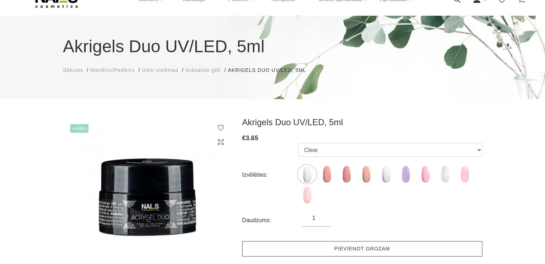
click at [298, 252] on link "Pievienot grozam" at bounding box center [362, 248] width 240 height 15
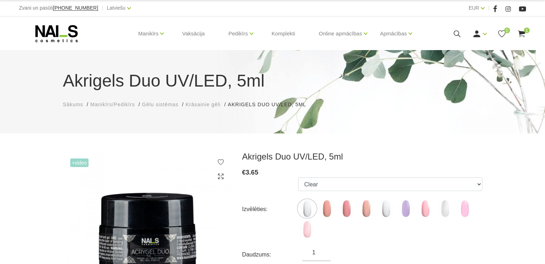
scroll to position [0, 0]
click at [519, 34] on use at bounding box center [520, 33] width 7 height 7
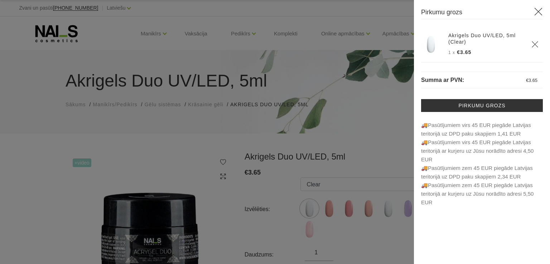
click at [143, 170] on div at bounding box center [275, 132] width 550 height 264
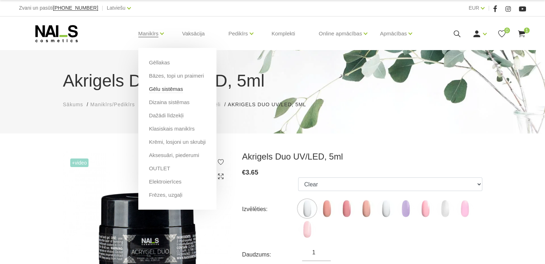
click at [164, 90] on link "Gēlu sistēmas" at bounding box center [166, 89] width 34 height 8
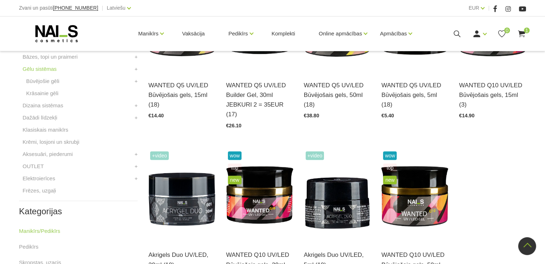
scroll to position [243, 0]
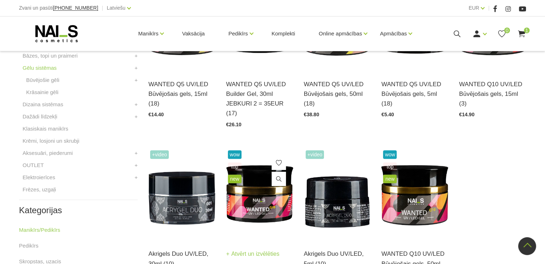
click at [258, 196] on img at bounding box center [259, 195] width 67 height 92
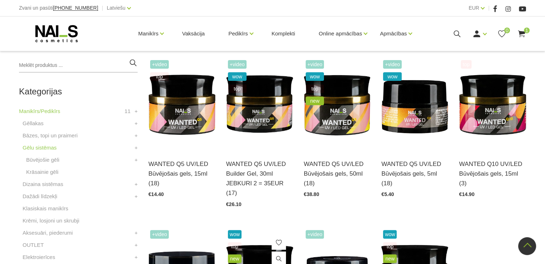
scroll to position [163, 0]
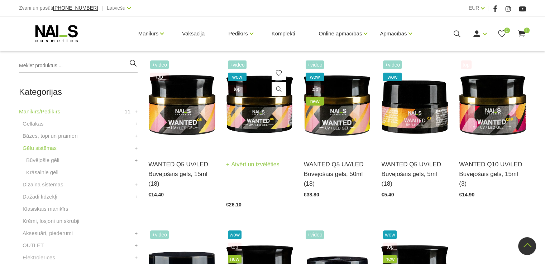
click at [267, 128] on img at bounding box center [259, 105] width 67 height 92
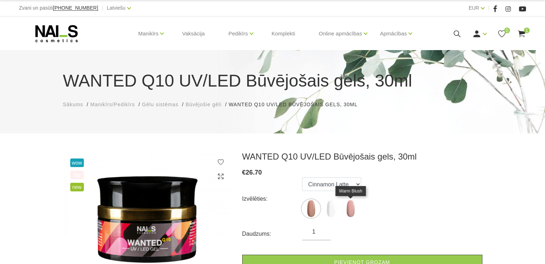
click at [348, 208] on img at bounding box center [350, 209] width 18 height 18
select select "4668"
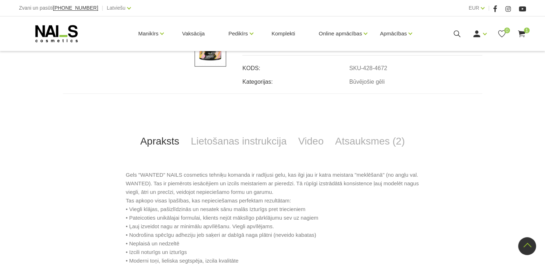
scroll to position [293, 0]
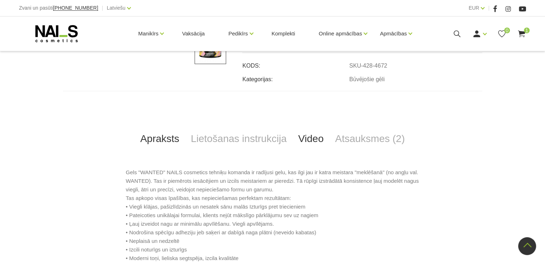
click at [306, 137] on link "Video" at bounding box center [310, 139] width 37 height 24
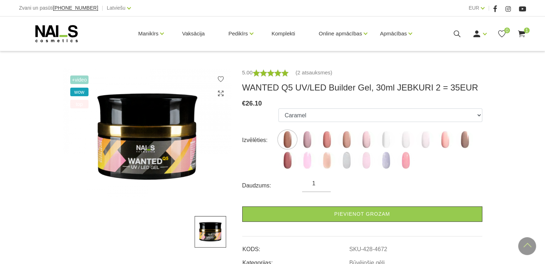
scroll to position [106, 0]
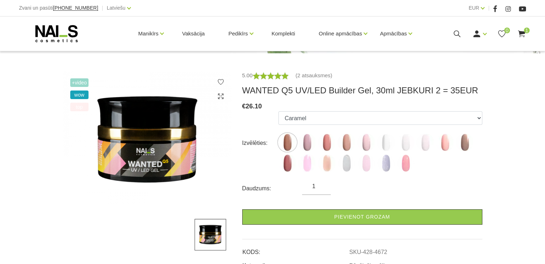
click at [310, 125] on ul "Caramel Nude Sparkle Mood Macchiato Dream Rose Premium Clear Pastel Porcelain B…" at bounding box center [379, 143] width 203 height 64
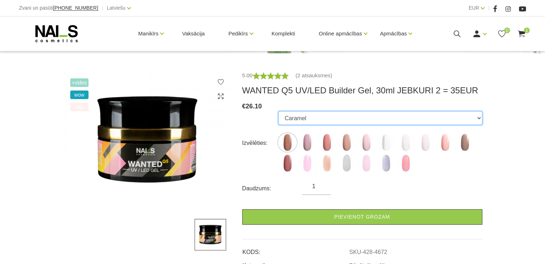
click at [302, 120] on select "Caramel Nude Sparkle Mood Macchiato Dream Rose Premium Clear Pastel Porcelain B…" at bounding box center [379, 118] width 203 height 14
select select "6142"
click at [278, 111] on select "Caramel Nude Sparkle Mood Macchiato Dream Rose Premium Clear Pastel Porcelain B…" at bounding box center [379, 118] width 203 height 14
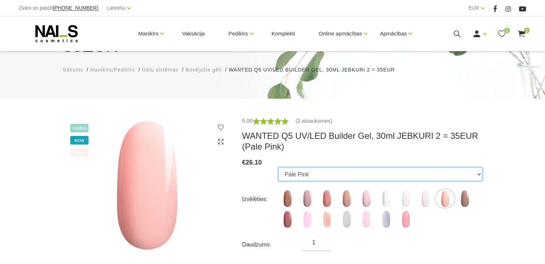
scroll to position [60, 0]
click at [292, 180] on select "Caramel Nude Sparkle Mood Macchiato Dream Rose Premium Clear Pastel Porcelain B…" at bounding box center [379, 175] width 203 height 14
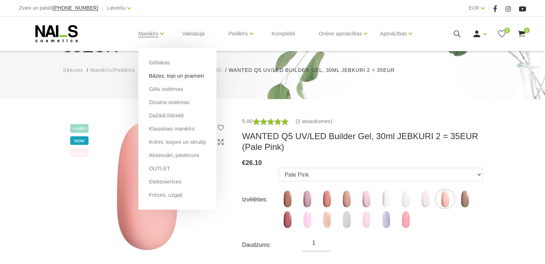
click at [167, 77] on link "Bāzes, topi un praimeri" at bounding box center [176, 76] width 55 height 8
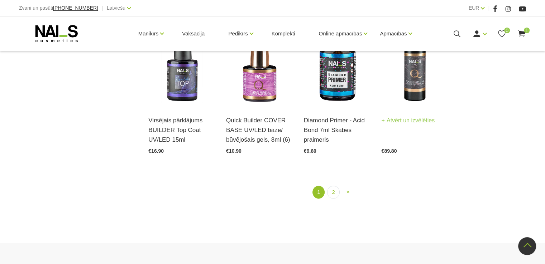
scroll to position [838, 0]
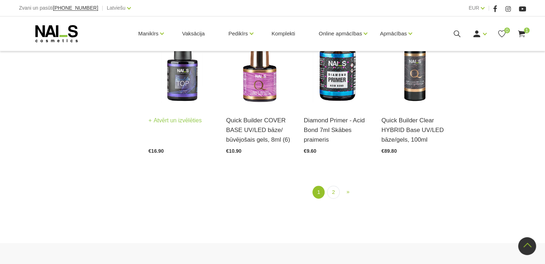
click at [178, 94] on img at bounding box center [181, 61] width 67 height 92
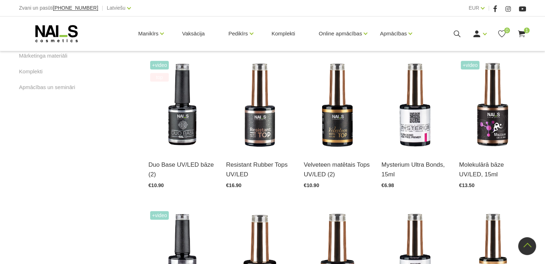
scroll to position [490, 0]
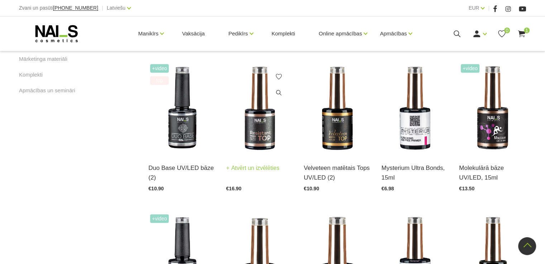
click at [245, 129] on img at bounding box center [259, 108] width 67 height 92
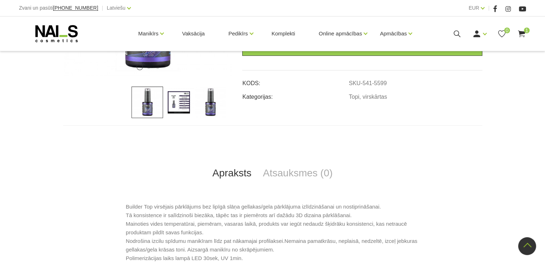
scroll to position [213, 0]
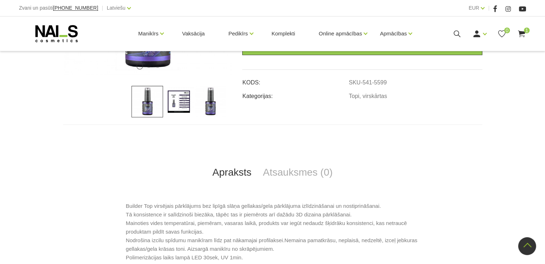
click at [178, 100] on img at bounding box center [179, 102] width 32 height 32
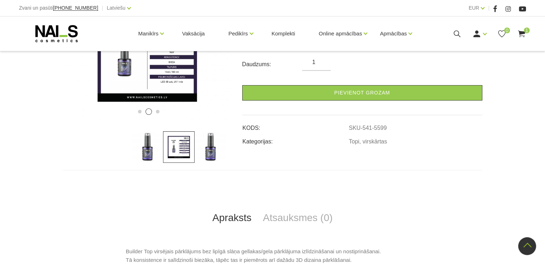
scroll to position [163, 0]
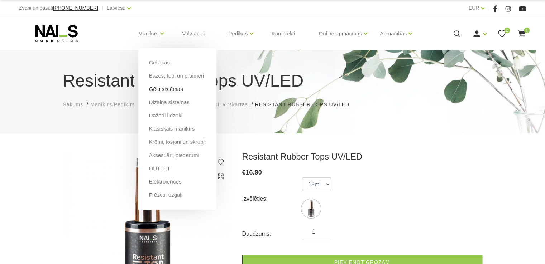
click at [169, 92] on link "Gēlu sistēmas" at bounding box center [166, 89] width 34 height 8
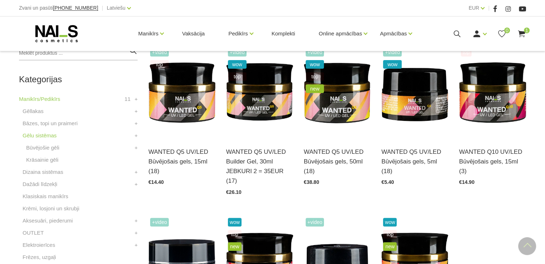
scroll to position [177, 0]
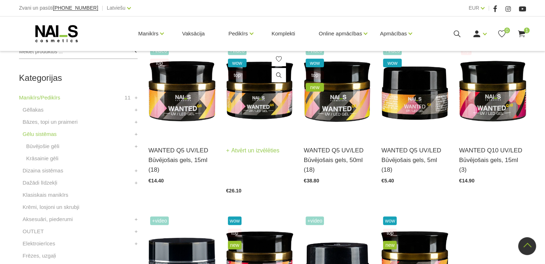
click at [264, 117] on img at bounding box center [259, 91] width 67 height 92
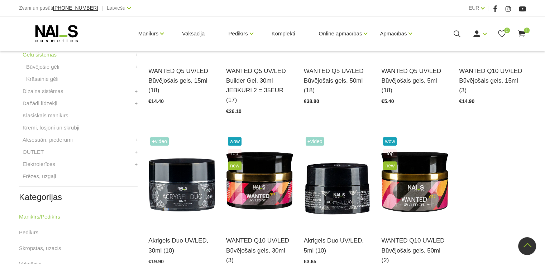
scroll to position [257, 0]
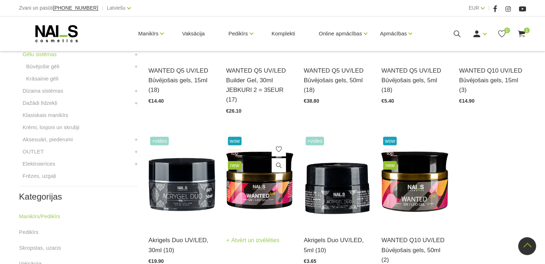
click at [256, 205] on img at bounding box center [259, 181] width 67 height 92
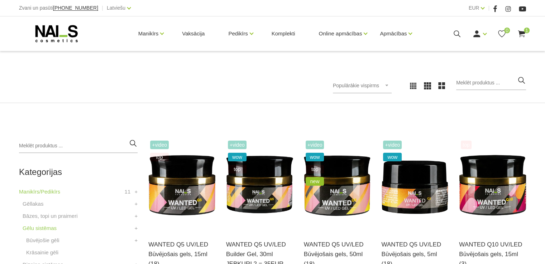
scroll to position [117, 0]
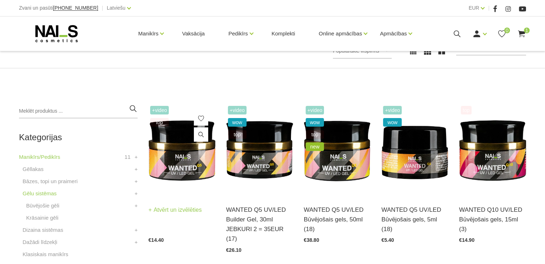
click at [186, 165] on img at bounding box center [181, 150] width 67 height 92
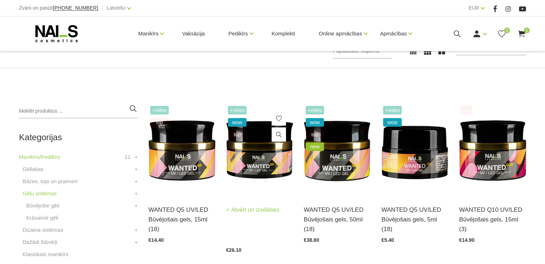
click at [253, 167] on img at bounding box center [259, 150] width 67 height 92
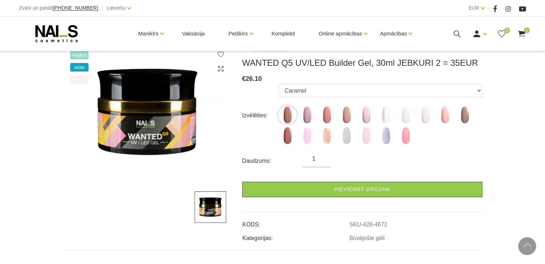
scroll to position [131, 0]
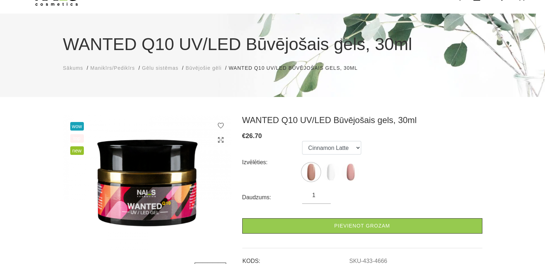
scroll to position [52, 0]
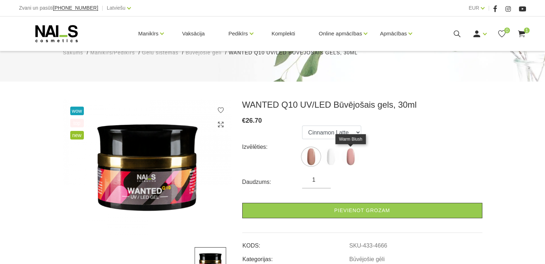
click at [356, 159] on img at bounding box center [350, 157] width 18 height 18
select select "4668"
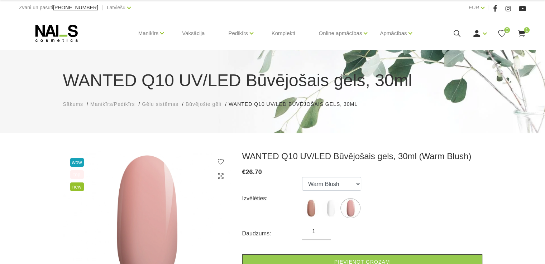
scroll to position [0, 0]
click at [329, 183] on select "Cinnamon Latte Clear Crystal Warm Blush" at bounding box center [331, 185] width 59 height 14
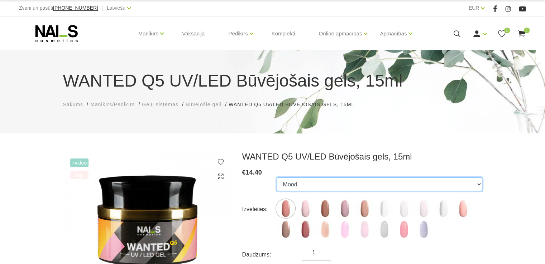
click at [337, 180] on select "Mood Dream Rose Caramel Nude Sparkle Macchiato Premium Clear Pastel Porcelain B…" at bounding box center [378, 185] width 205 height 14
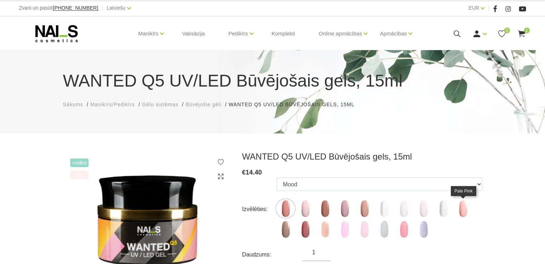
click at [458, 207] on img at bounding box center [463, 209] width 18 height 18
select select "6139"
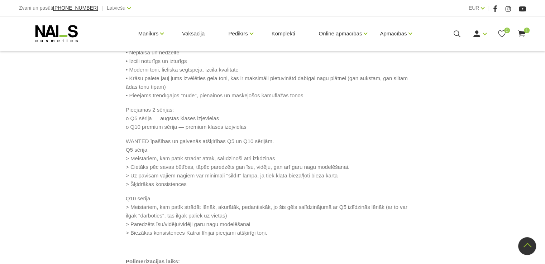
scroll to position [442, 0]
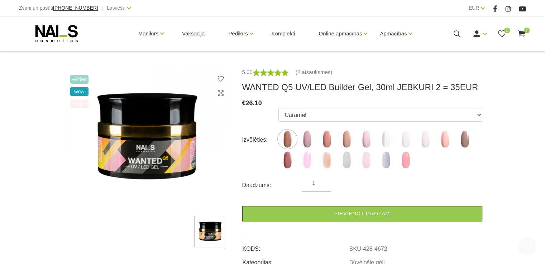
scroll to position [107, 0]
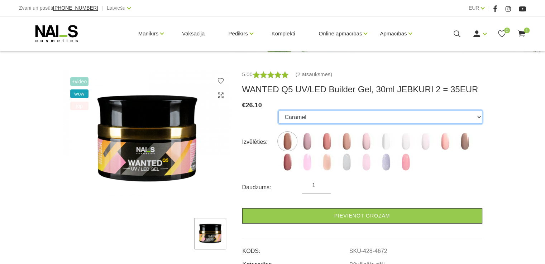
click at [318, 118] on select "Caramel Nude Sparkle Mood Macchiato Dream Rose Premium Clear Pastel Porcelain B…" at bounding box center [379, 117] width 203 height 14
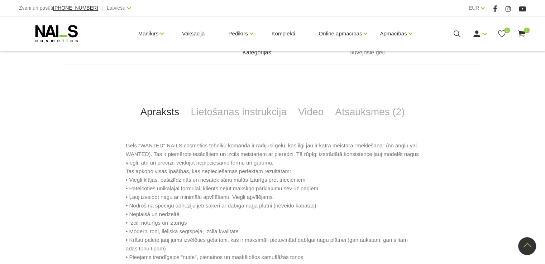
scroll to position [320, 0]
click at [304, 117] on link "Video" at bounding box center [310, 111] width 37 height 24
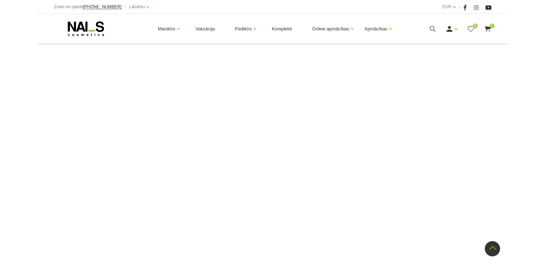
scroll to position [554, 0]
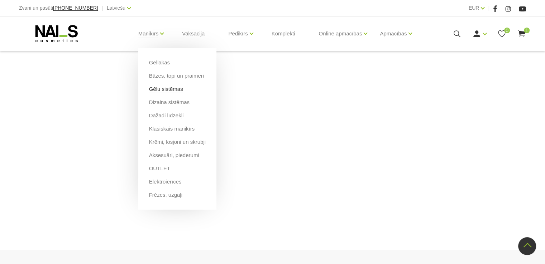
click at [163, 88] on link "Gēlu sistēmas" at bounding box center [166, 89] width 34 height 8
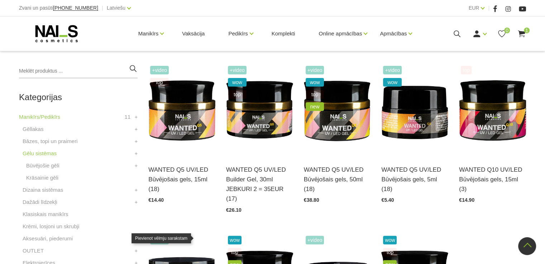
scroll to position [159, 0]
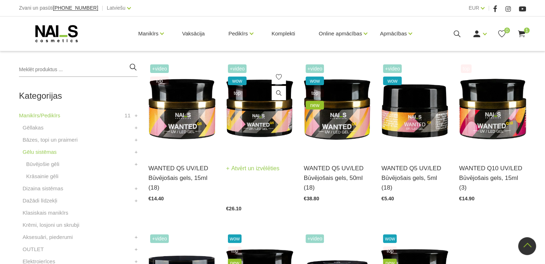
click at [261, 132] on img at bounding box center [259, 109] width 67 height 92
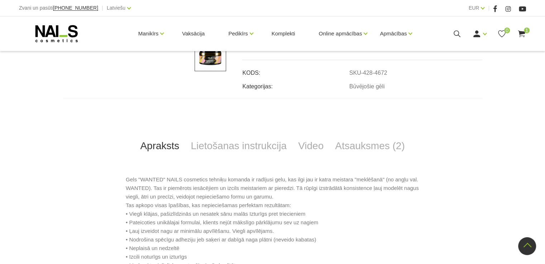
scroll to position [286, 0]
click at [312, 145] on link "Video" at bounding box center [310, 146] width 37 height 24
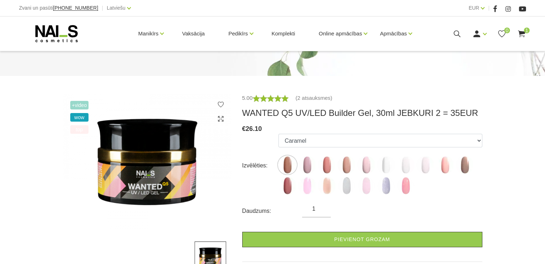
scroll to position [92, 0]
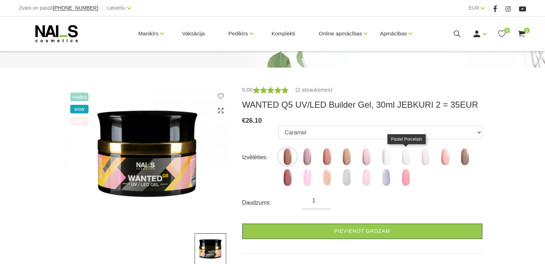
click at [408, 158] on img at bounding box center [405, 157] width 18 height 18
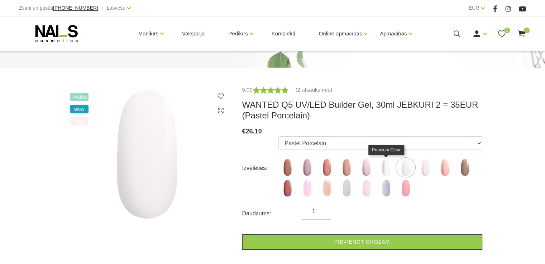
click at [384, 164] on img at bounding box center [386, 168] width 18 height 18
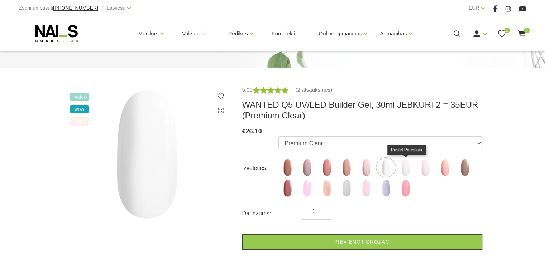
click at [408, 171] on img at bounding box center [405, 168] width 18 height 18
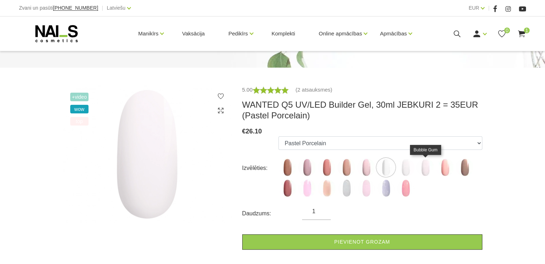
click at [420, 173] on img at bounding box center [425, 168] width 18 height 18
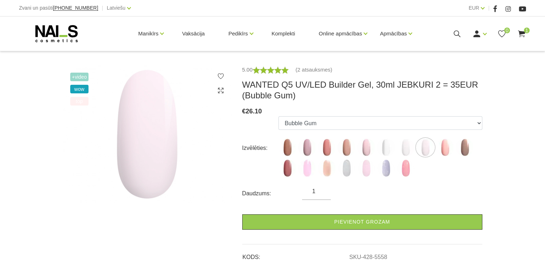
scroll to position [112, 0]
click at [450, 147] on img at bounding box center [445, 148] width 18 height 18
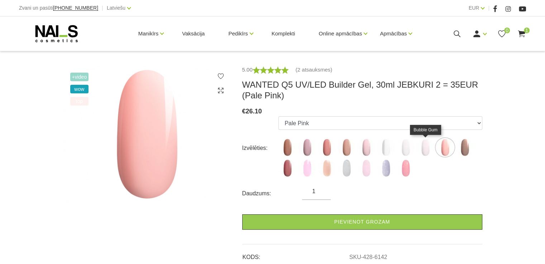
click at [431, 149] on img at bounding box center [425, 148] width 18 height 18
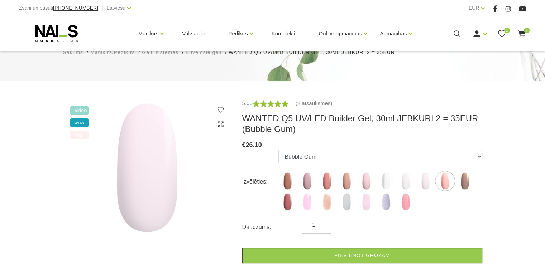
scroll to position [83, 0]
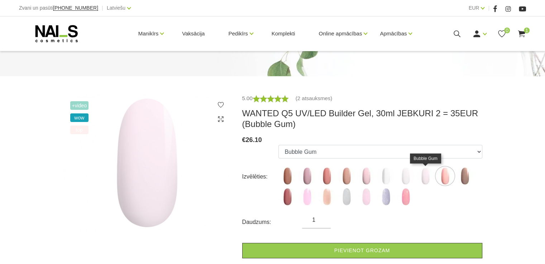
click at [424, 182] on img at bounding box center [425, 176] width 18 height 18
click at [425, 173] on img at bounding box center [425, 176] width 18 height 18
click at [378, 184] on label at bounding box center [386, 176] width 18 height 18
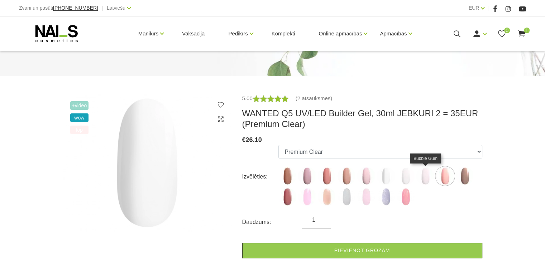
click at [424, 172] on img at bounding box center [425, 176] width 18 height 18
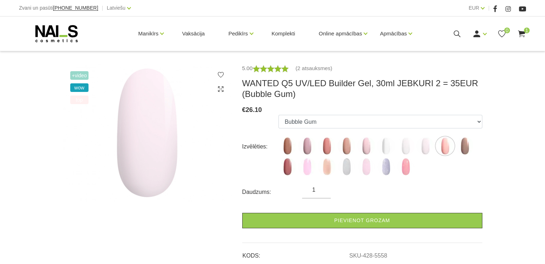
scroll to position [114, 0]
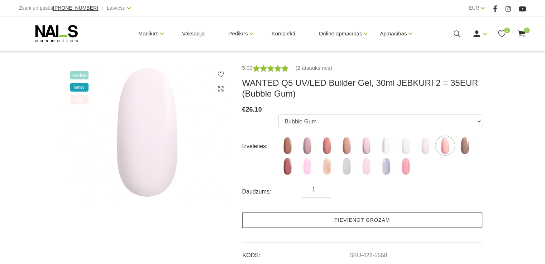
click at [370, 224] on link "Pievienot grozam" at bounding box center [362, 220] width 240 height 15
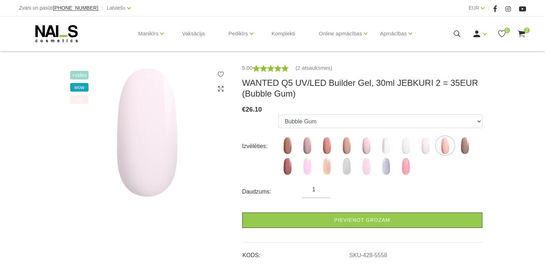
click at [521, 33] on use at bounding box center [520, 33] width 7 height 7
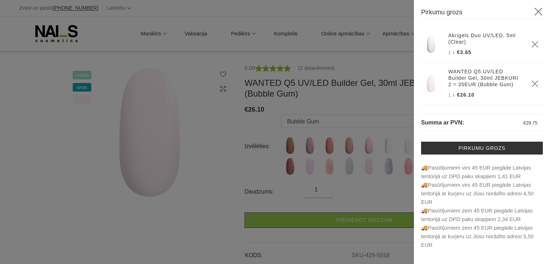
click at [226, 160] on div at bounding box center [275, 132] width 550 height 264
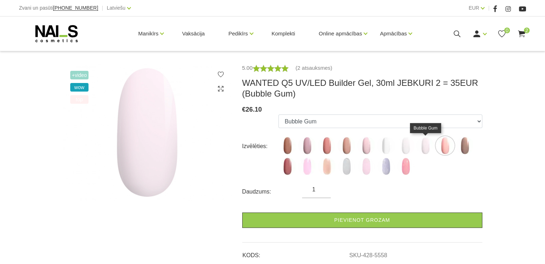
click at [428, 147] on img at bounding box center [425, 146] width 18 height 18
click at [450, 149] on img at bounding box center [445, 146] width 18 height 18
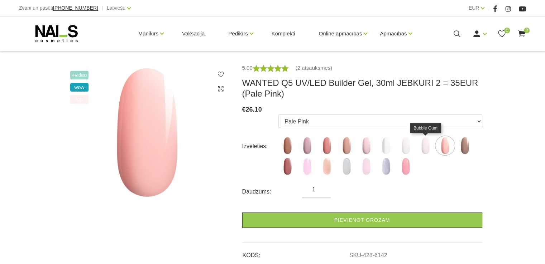
click at [426, 149] on img at bounding box center [425, 146] width 18 height 18
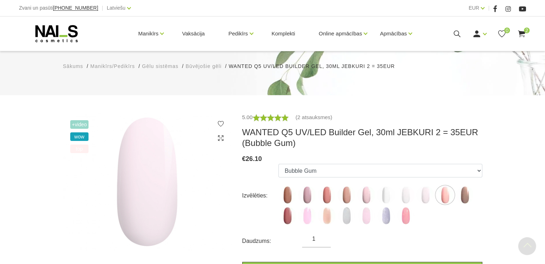
scroll to position [59, 0]
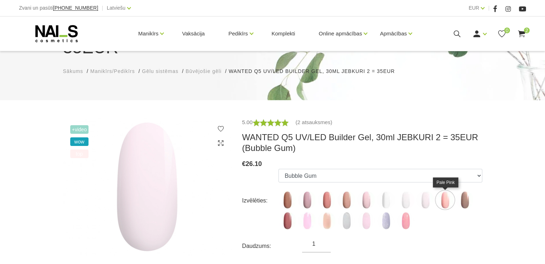
click at [446, 198] on img at bounding box center [445, 200] width 18 height 18
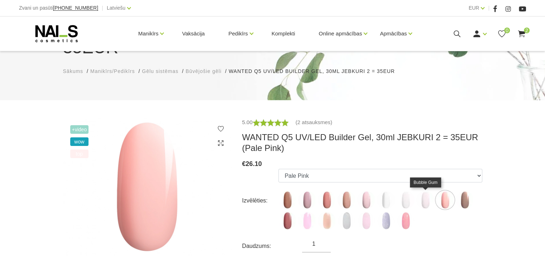
click at [423, 204] on img at bounding box center [425, 200] width 18 height 18
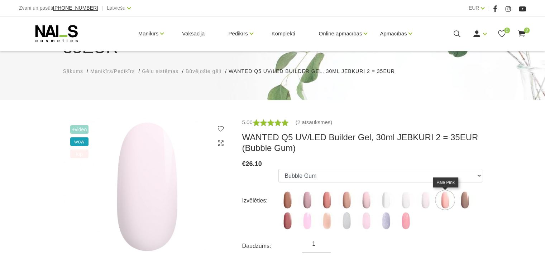
click at [439, 203] on img at bounding box center [445, 200] width 18 height 18
select select "6142"
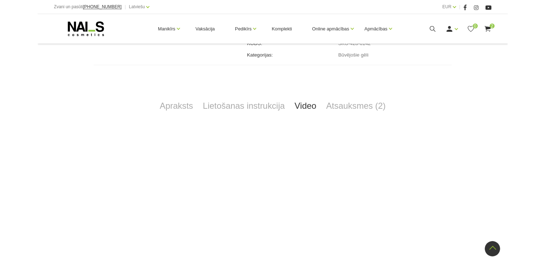
scroll to position [467, 0]
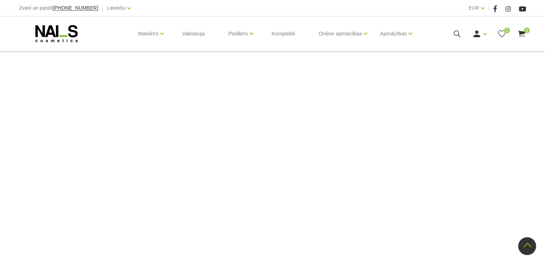
click at [521, 36] on icon at bounding box center [521, 33] width 9 height 9
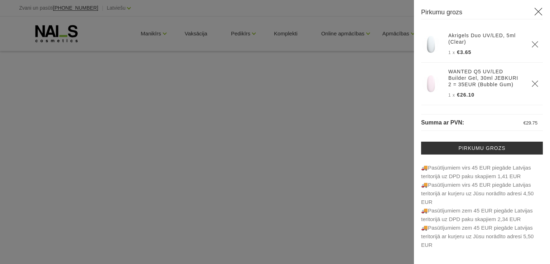
click at [534, 84] on use "Delete" at bounding box center [535, 84] width 6 height 6
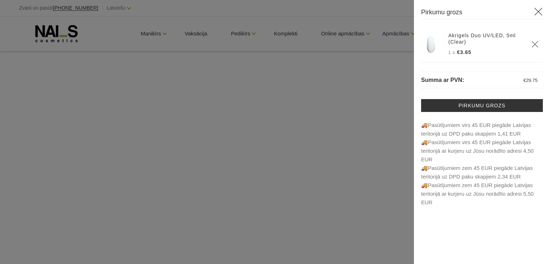
click at [539, 9] on icon at bounding box center [538, 11] width 9 height 9
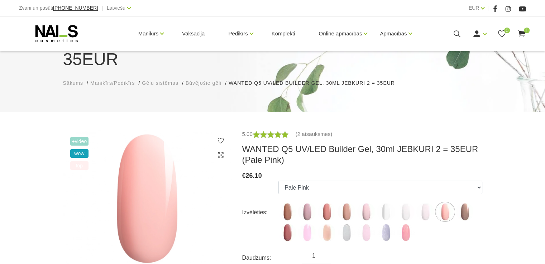
scroll to position [140, 0]
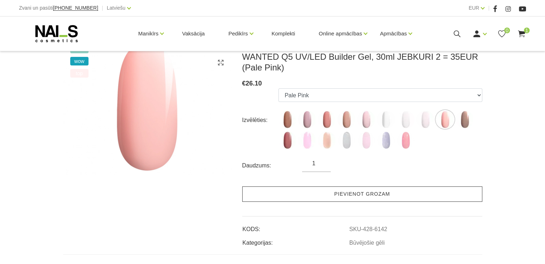
click at [381, 195] on link "Pievienot grozam" at bounding box center [362, 194] width 240 height 15
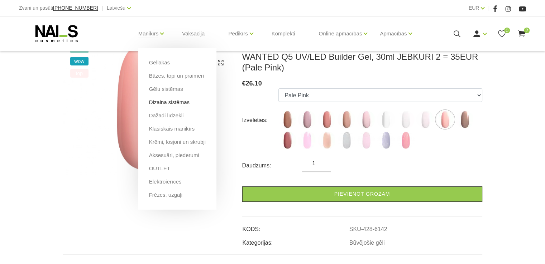
click at [165, 103] on link "Dizaina sistēmas" at bounding box center [169, 102] width 40 height 8
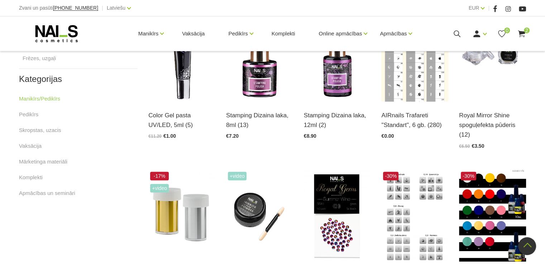
scroll to position [363, 0]
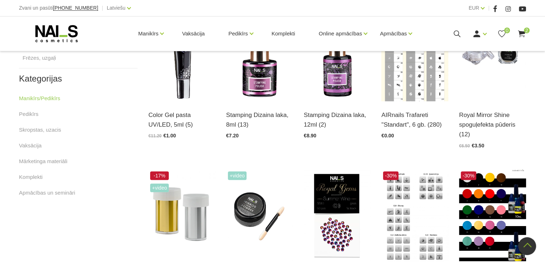
click at [294, 142] on div "Stamping Dizaina laka, 8ml (13) Atvērt un izvēlēties €7.20" at bounding box center [260, 81] width 78 height 144
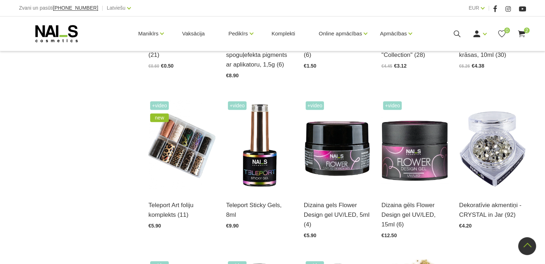
scroll to position [593, 0]
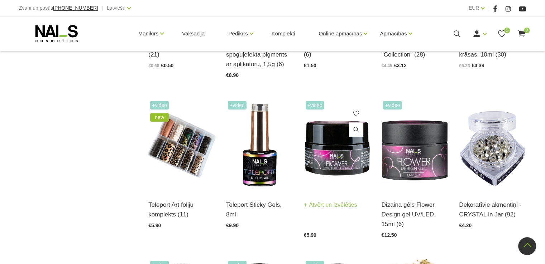
click at [328, 173] on img at bounding box center [337, 145] width 67 height 92
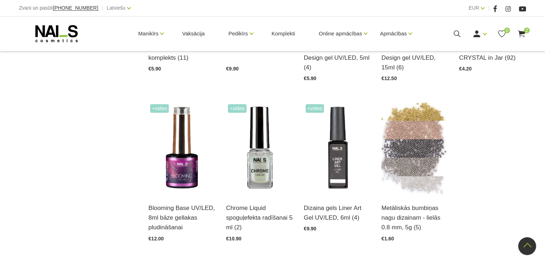
scroll to position [751, 0]
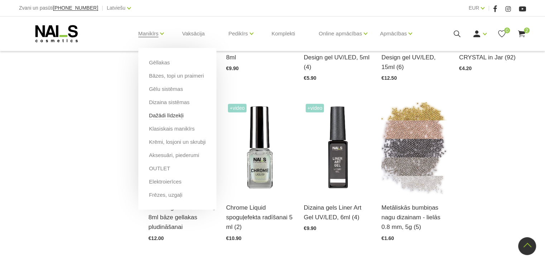
click at [172, 118] on link "Dažādi līdzekļi" at bounding box center [166, 116] width 35 height 8
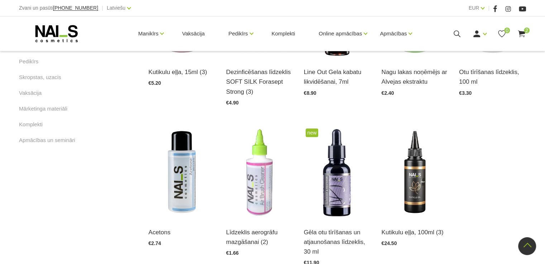
scroll to position [456, 0]
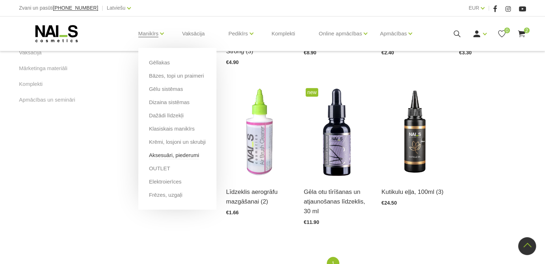
click at [174, 156] on link "Aksesuāri, piederumi" at bounding box center [174, 155] width 50 height 8
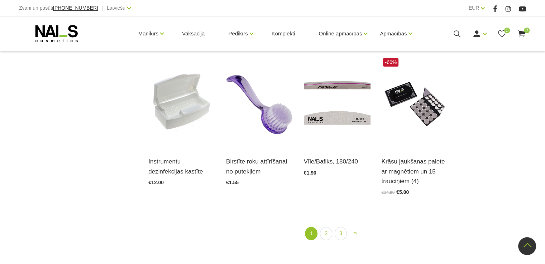
scroll to position [841, 0]
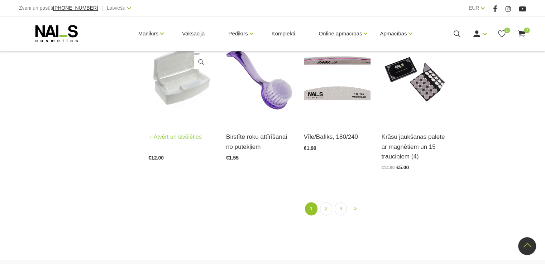
click at [199, 133] on div "Instrumentu dezinfekcijas kastīte Atvērt un izvēlēties" at bounding box center [181, 141] width 67 height 19
click at [321, 202] on link "2" at bounding box center [326, 208] width 12 height 13
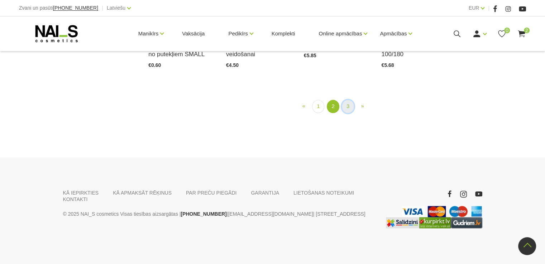
click at [345, 113] on link "3" at bounding box center [348, 106] width 12 height 13
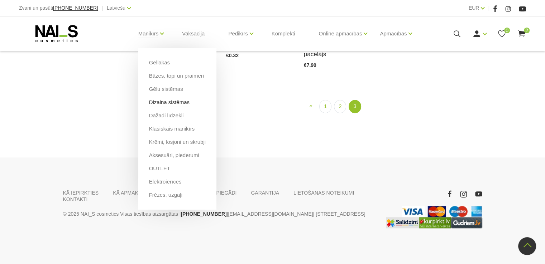
click at [169, 105] on link "Dizaina sistēmas" at bounding box center [169, 102] width 40 height 8
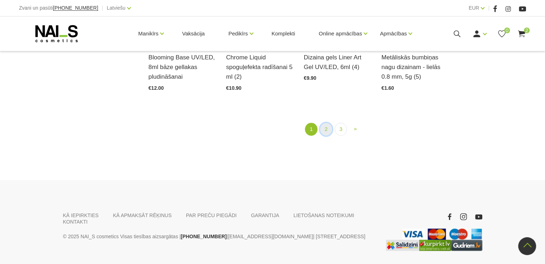
click at [325, 130] on link "2" at bounding box center [326, 129] width 12 height 13
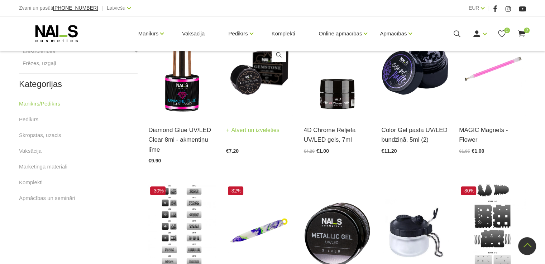
scroll to position [357, 0]
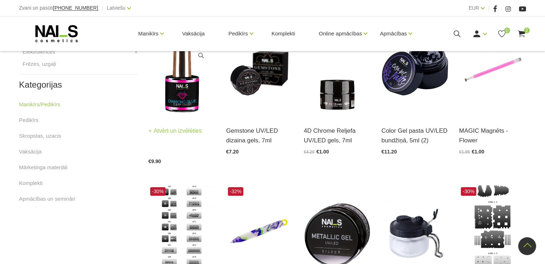
click at [186, 107] on img at bounding box center [181, 71] width 67 height 92
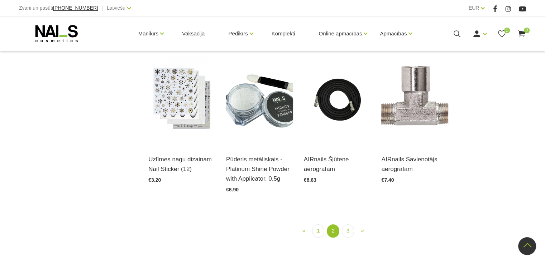
scroll to position [790, 0]
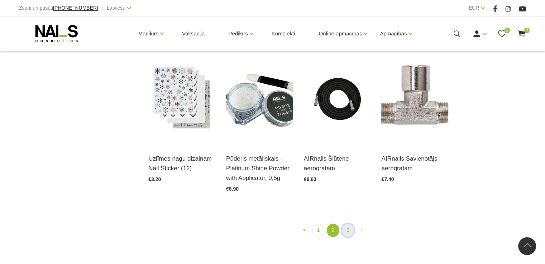
click at [343, 231] on link "3" at bounding box center [348, 230] width 12 height 13
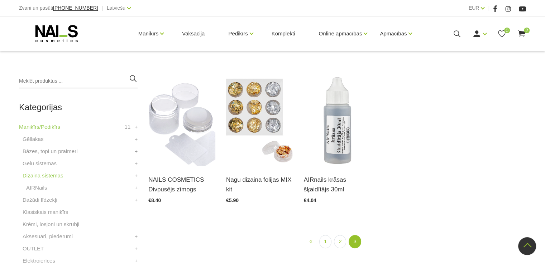
scroll to position [146, 0]
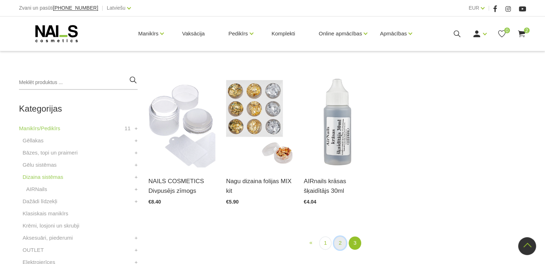
click at [344, 245] on link "2" at bounding box center [340, 243] width 12 height 13
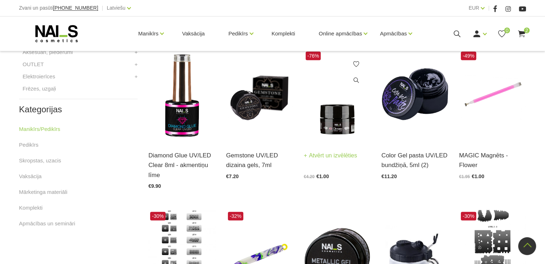
scroll to position [332, 0]
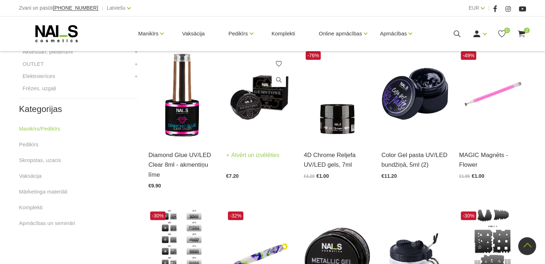
click at [267, 121] on img at bounding box center [259, 95] width 67 height 92
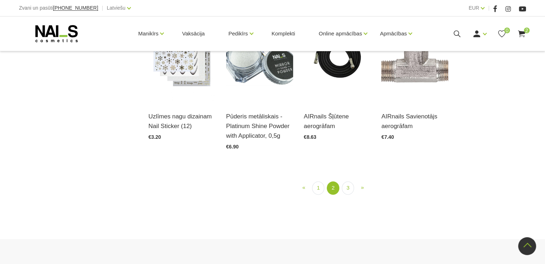
scroll to position [835, 0]
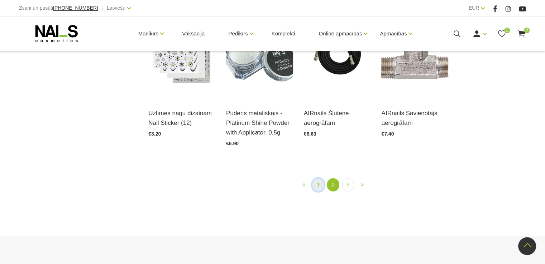
click at [319, 186] on link "1" at bounding box center [318, 184] width 12 height 13
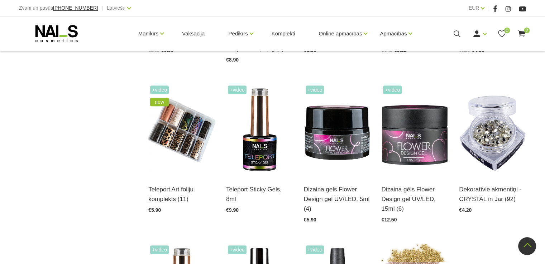
scroll to position [608, 0]
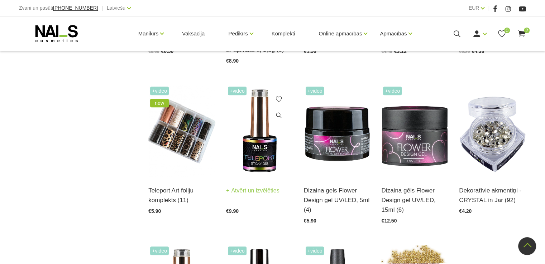
drag, startPoint x: 319, startPoint y: 186, endPoint x: 262, endPoint y: 160, distance: 62.3
click at [262, 160] on img at bounding box center [259, 131] width 67 height 92
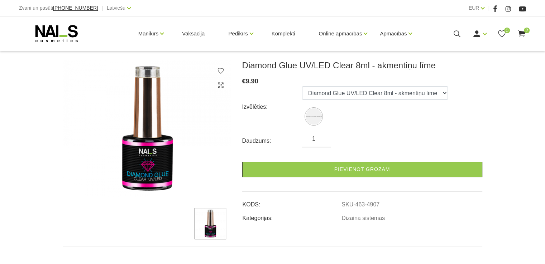
scroll to position [79, 0]
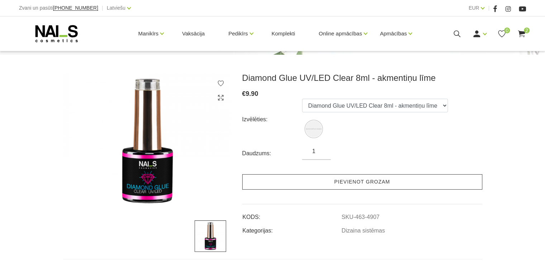
click at [300, 180] on link "Pievienot grozam" at bounding box center [362, 181] width 240 height 15
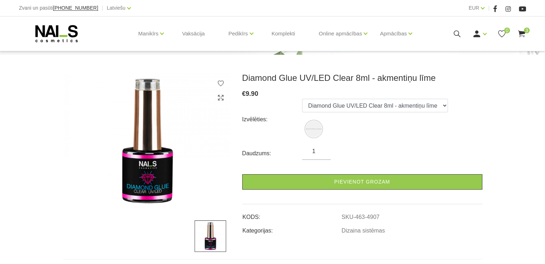
click at [524, 36] on icon at bounding box center [521, 33] width 9 height 9
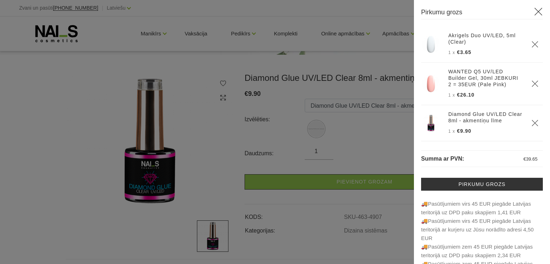
click at [181, 77] on div at bounding box center [275, 132] width 550 height 264
click at [181, 77] on div "Pirkumu grozs Akrigels Duo UV/LED, 5ml (Clear) 1 x €3.65 1 x €26.10 1 x" at bounding box center [275, 132] width 550 height 264
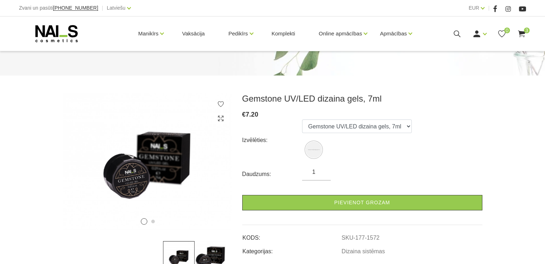
scroll to position [57, 0]
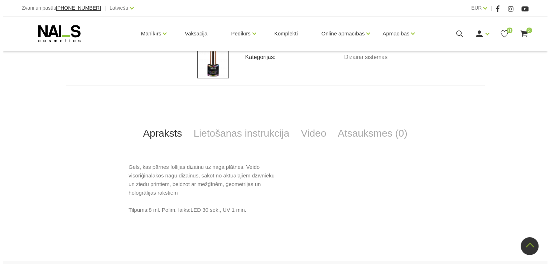
scroll to position [255, 0]
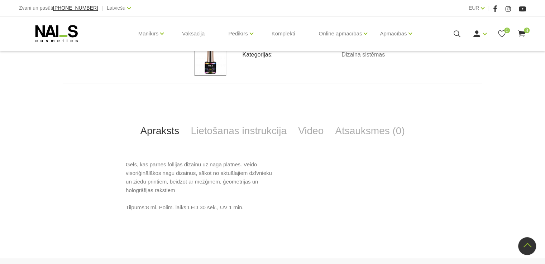
click at [525, 32] on span "3" at bounding box center [527, 31] width 6 height 6
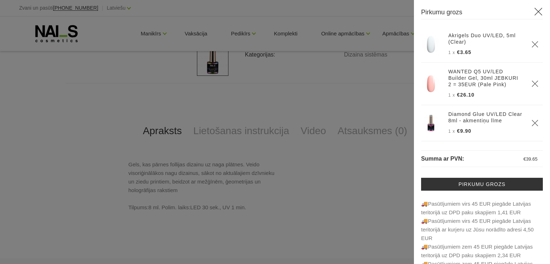
click at [477, 76] on link "WANTED Q5 UV/LED Builder Gel, 30ml JEBKURI 2 = 35EUR (Pale Pink)" at bounding box center [485, 77] width 74 height 19
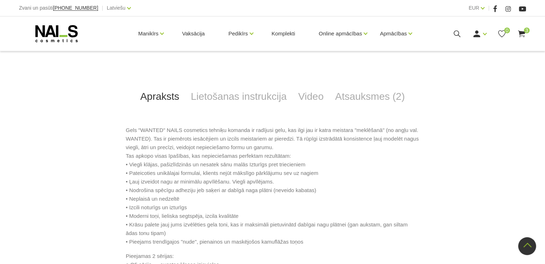
scroll to position [335, 0]
click at [307, 100] on link "Video" at bounding box center [310, 97] width 37 height 24
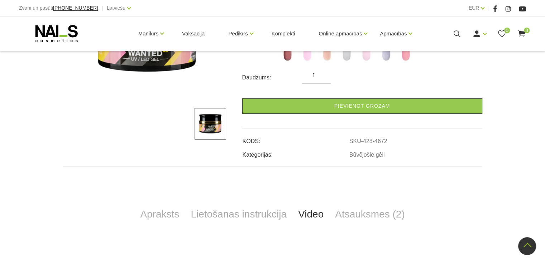
scroll to position [215, 0]
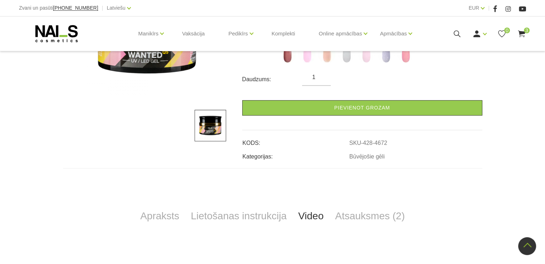
click at [520, 33] on use at bounding box center [520, 33] width 7 height 7
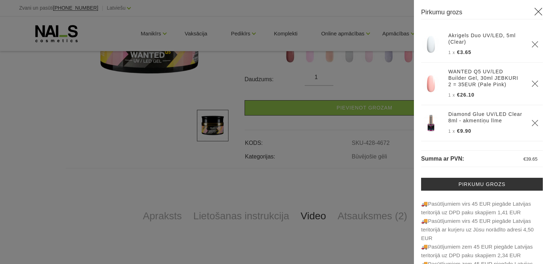
click at [337, 135] on div at bounding box center [275, 132] width 550 height 264
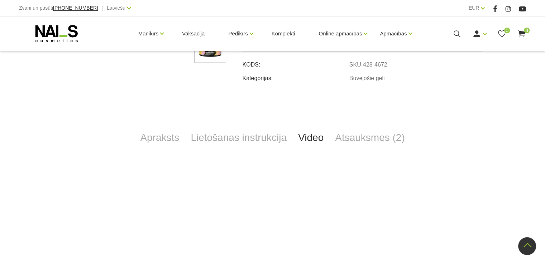
scroll to position [288, 0]
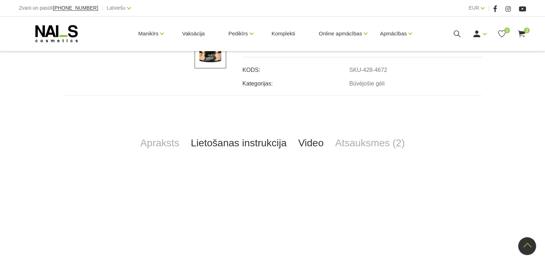
click at [213, 144] on link "Lietošanas instrukcija" at bounding box center [238, 143] width 107 height 24
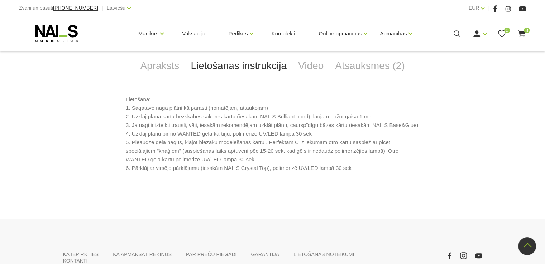
scroll to position [381, 0]
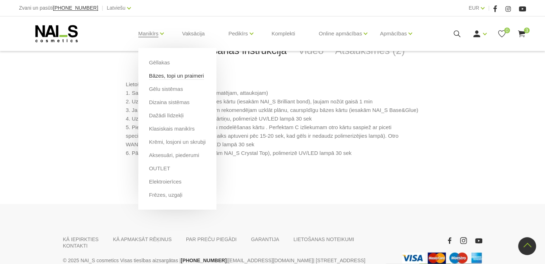
click at [158, 74] on link "Bāzes, topi un praimeri" at bounding box center [176, 76] width 55 height 8
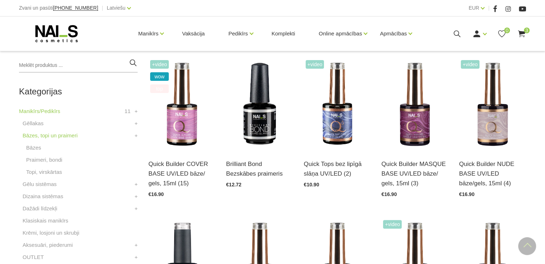
scroll to position [174, 0]
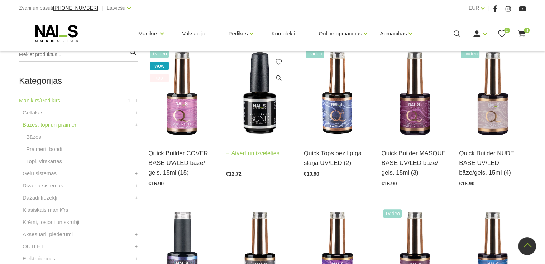
click at [259, 131] on img at bounding box center [259, 94] width 67 height 92
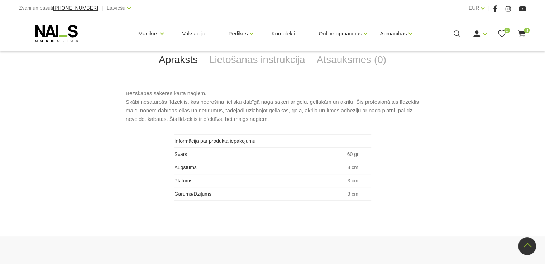
scroll to position [327, 0]
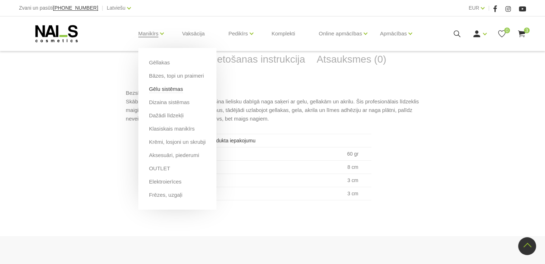
click at [170, 90] on link "Gēlu sistēmas" at bounding box center [166, 89] width 34 height 8
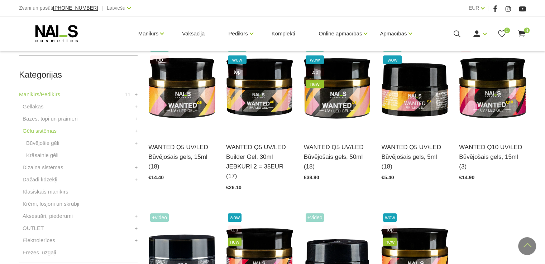
scroll to position [180, 0]
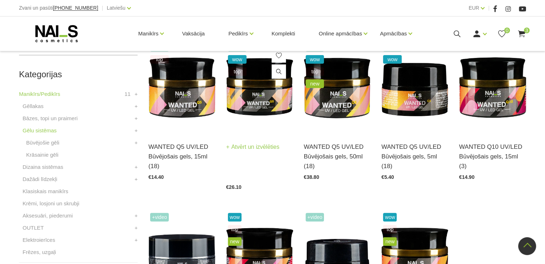
click at [268, 120] on img at bounding box center [259, 87] width 67 height 92
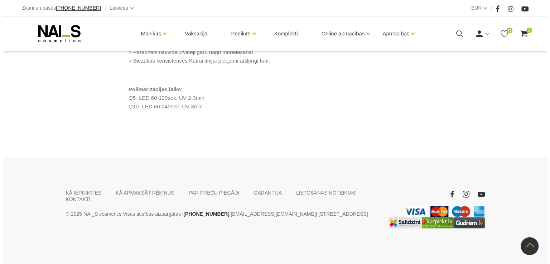
scroll to position [794, 0]
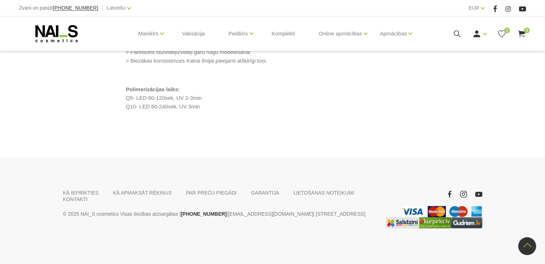
click at [521, 34] on use at bounding box center [520, 33] width 7 height 7
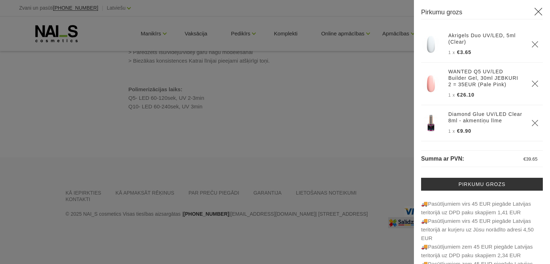
click at [374, 127] on div at bounding box center [275, 132] width 550 height 264
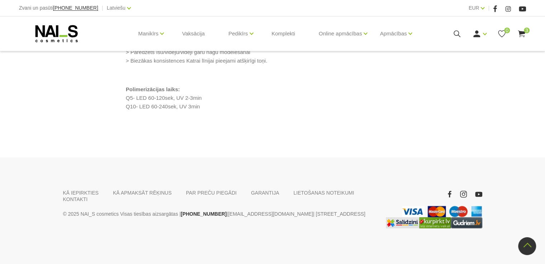
click at [523, 37] on icon at bounding box center [521, 33] width 9 height 9
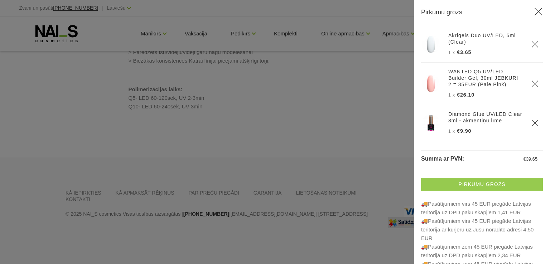
click at [488, 188] on link "Pirkumu grozs" at bounding box center [482, 184] width 122 height 13
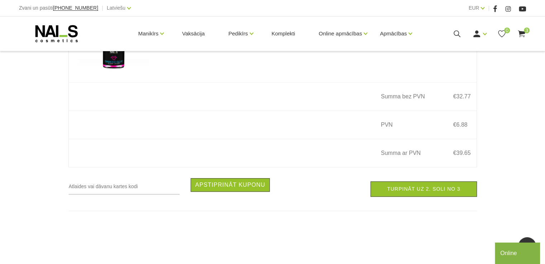
scroll to position [331, 0]
click at [428, 190] on link "Turpināt uz 2. soli no 3" at bounding box center [423, 188] width 106 height 15
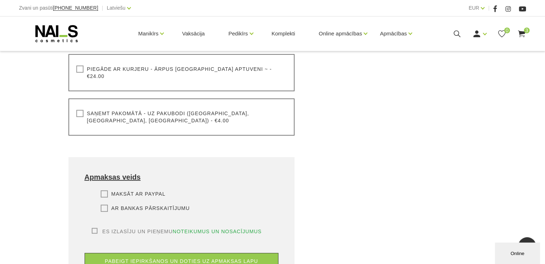
scroll to position [321, 0]
click at [191, 110] on label "Saņemt pakomātā - uz pakubodi ([GEOGRAPHIC_DATA], [GEOGRAPHIC_DATA], [GEOGRAPHI…" at bounding box center [181, 117] width 211 height 14
click at [0, 0] on input "Saņemt pakomātā - uz pakubodi ([GEOGRAPHIC_DATA], [GEOGRAPHIC_DATA], [GEOGRAPHI…" at bounding box center [0, 0] width 0 height 0
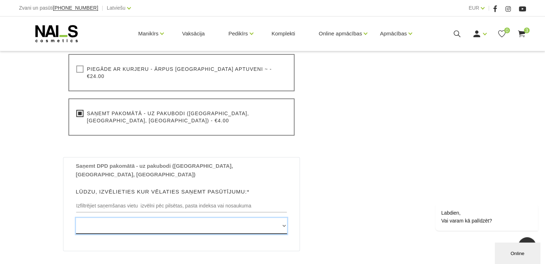
click at [180, 218] on select "[GEOGRAPHIC_DATA] , [GEOGRAPHIC_DATA], LV3913, (Paku Skapis TOP Iecava) [STREET…" at bounding box center [181, 226] width 211 height 16
select select "[STREET_ADDRESS], (Paku Skapis TC Globuss)"
click at [76, 218] on select "[GEOGRAPHIC_DATA] , [GEOGRAPHIC_DATA], LV3913, (Paku Skapis TOP Iecava) [STREET…" at bounding box center [181, 226] width 211 height 16
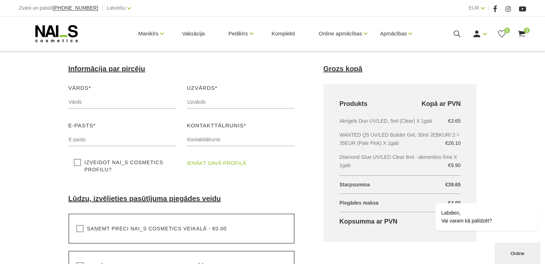
scroll to position [86, 0]
click at [92, 98] on input "text" at bounding box center [122, 103] width 108 height 14
type input "Signija-Sabīne"
click at [192, 101] on input "text" at bounding box center [241, 103] width 108 height 14
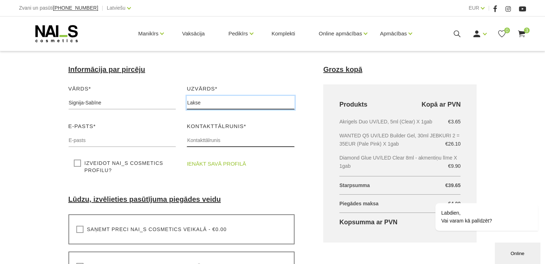
type input "Lakse"
click at [196, 145] on input "text" at bounding box center [241, 141] width 108 height 14
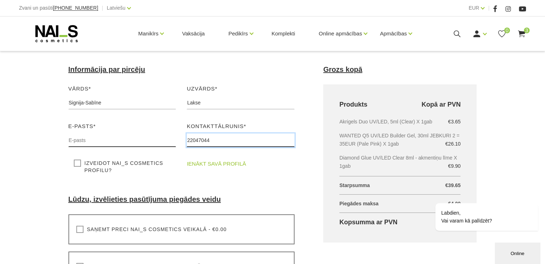
type input "22047044"
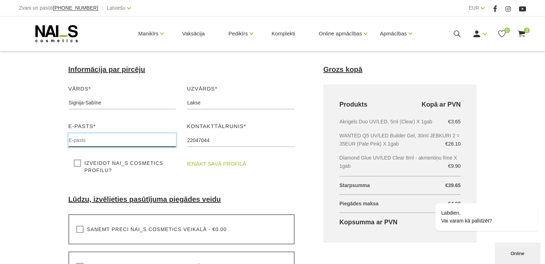
click at [145, 143] on input "text" at bounding box center [122, 141] width 108 height 14
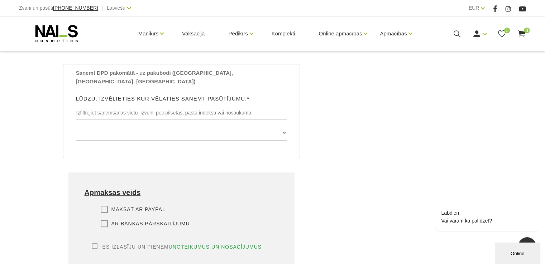
scroll to position [414, 0]
type input "[EMAIL_ADDRESS][DOMAIN_NAME]"
click at [134, 206] on div "Maksāt ar PayPal Lūdzu, izvēlieties apmaksas veidu Rēķina apmaksa caur PayPal p…" at bounding box center [182, 225] width 194 height 38
click at [106, 220] on label "Ar bankas pārskaitījumu" at bounding box center [145, 223] width 89 height 7
click at [0, 0] on input "Ar bankas pārskaitījumu" at bounding box center [0, 0] width 0 height 0
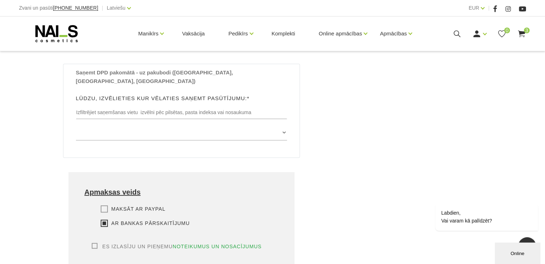
click at [95, 243] on label "Es izlasīju un pieņemu noteikumus un nosacījumus" at bounding box center [177, 246] width 170 height 7
click at [0, 0] on input "Es izlasīju un pieņemu noteikumus un nosacījumus" at bounding box center [0, 0] width 0 height 0
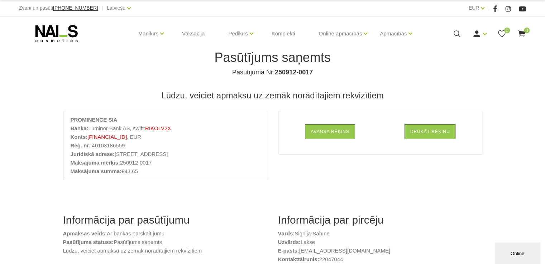
click at [183, 145] on li "Reģ. nr.: 40103186559" at bounding box center [165, 145] width 189 height 9
click at [340, 131] on link "Avansa rēķins" at bounding box center [330, 131] width 50 height 15
click at [422, 131] on link "Drukāt rēķinu" at bounding box center [429, 131] width 51 height 15
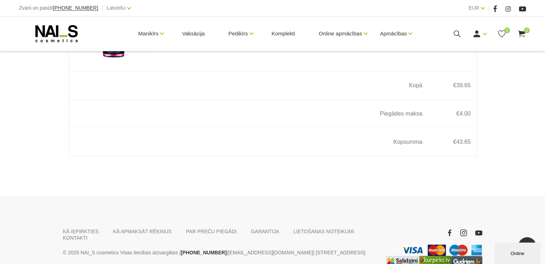
scroll to position [530, 0]
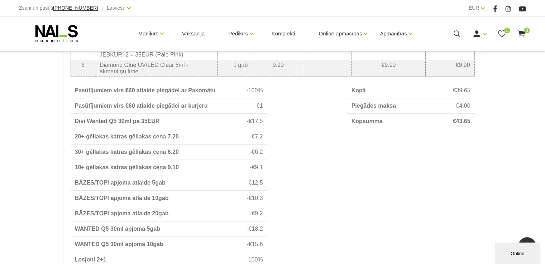
scroll to position [265, 0]
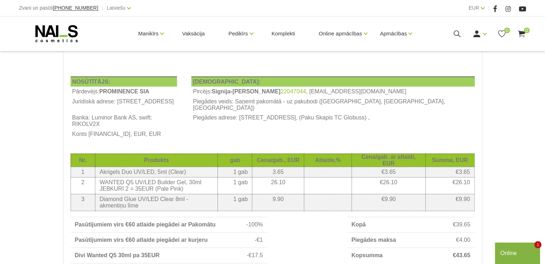
scroll to position [121, 0]
